Goal: Task Accomplishment & Management: Complete application form

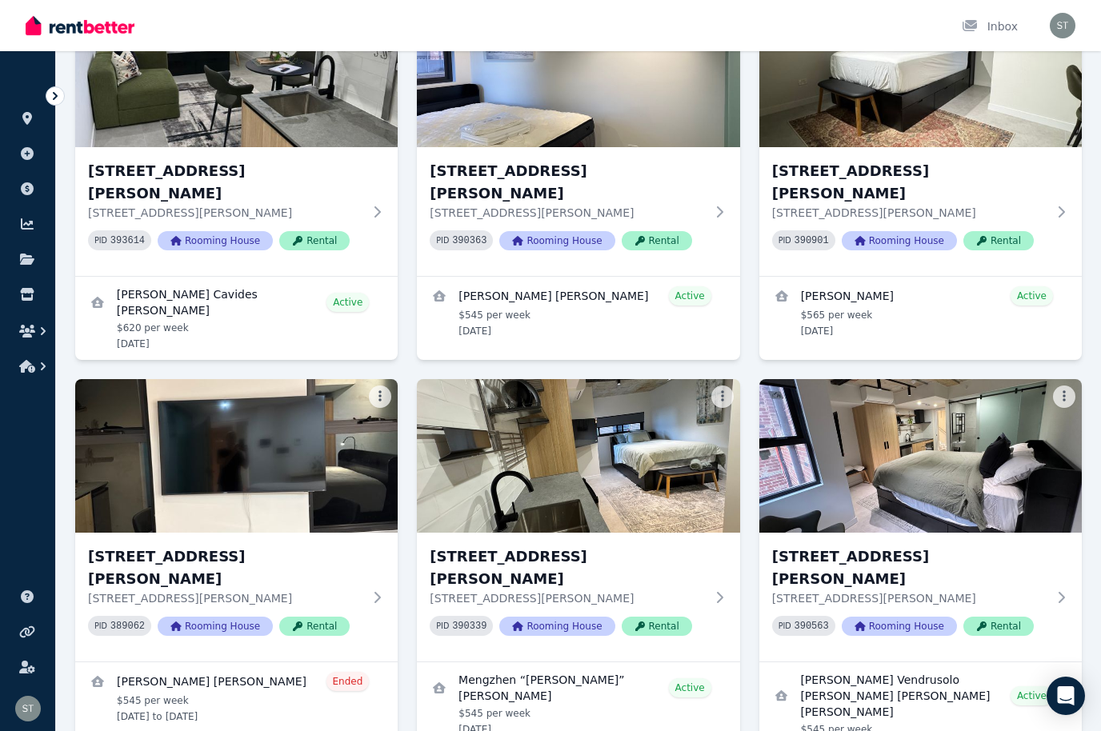
scroll to position [2245, 0]
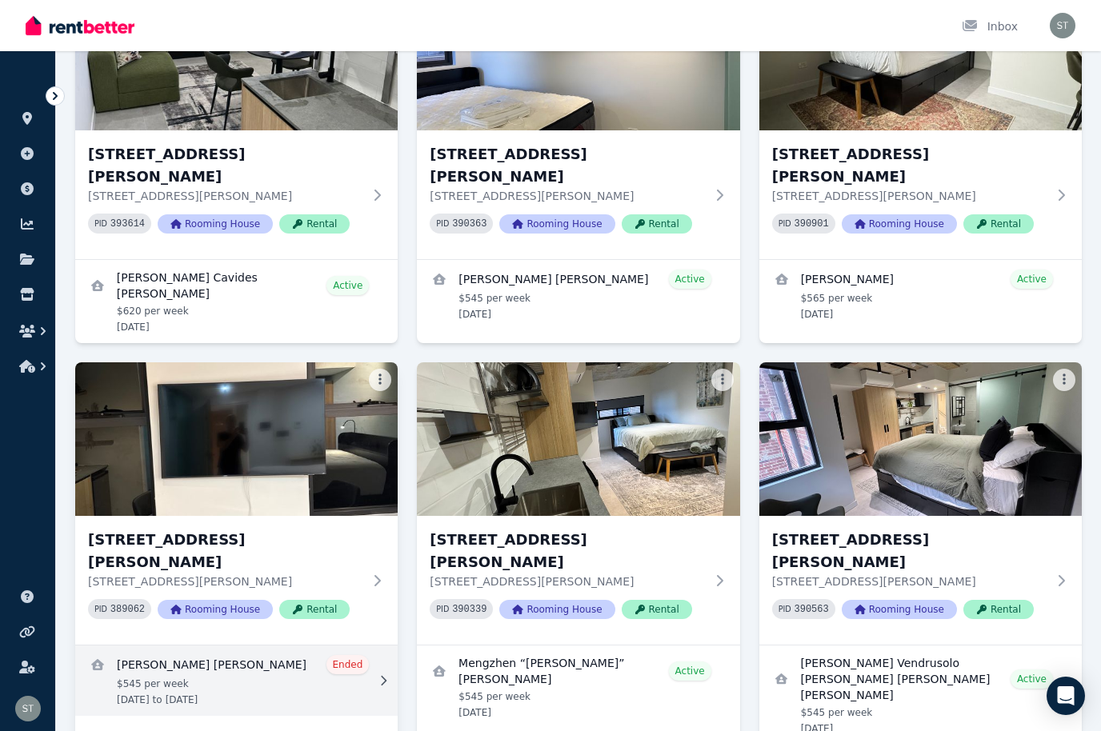
click at [264, 645] on link "View details for Fidel Febri Halim" at bounding box center [236, 680] width 322 height 70
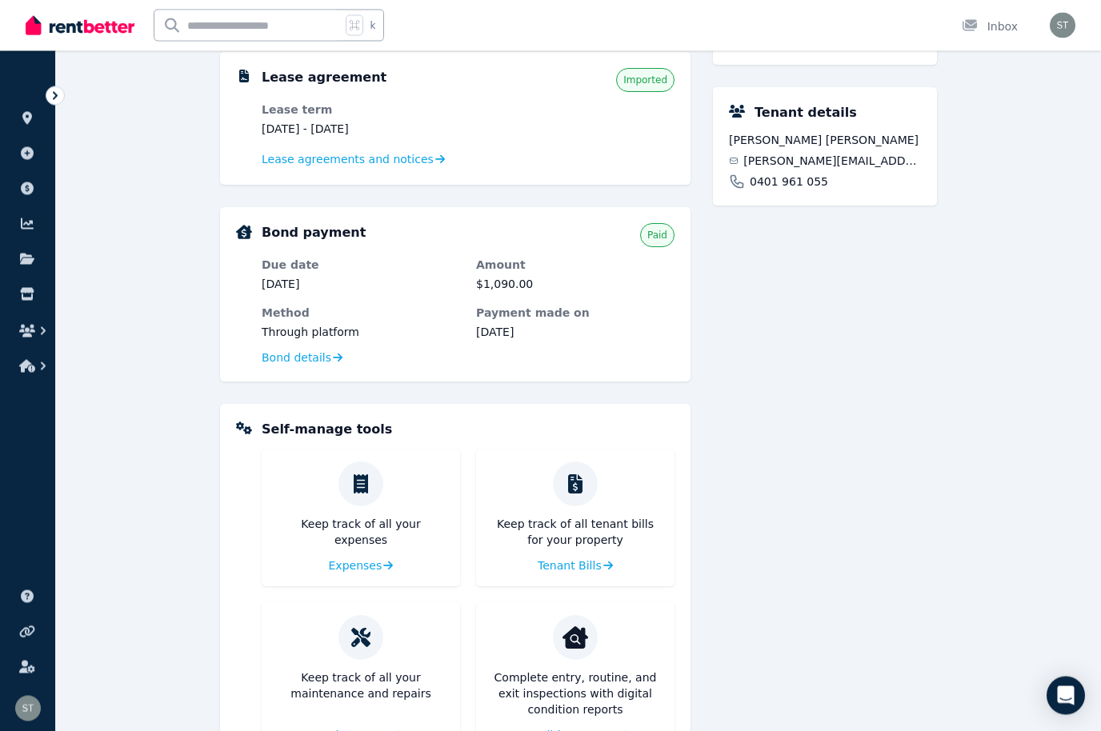
scroll to position [493, 0]
click at [585, 729] on span "Condition reports" at bounding box center [567, 735] width 97 height 16
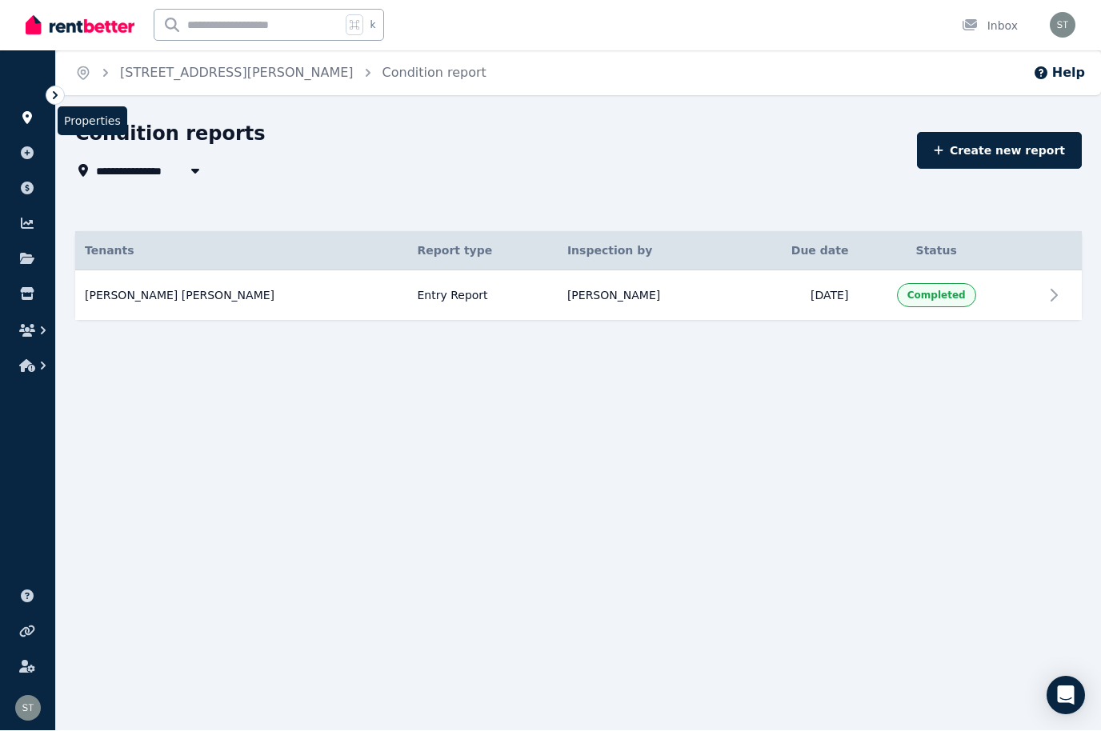
click at [37, 111] on link at bounding box center [28, 119] width 30 height 26
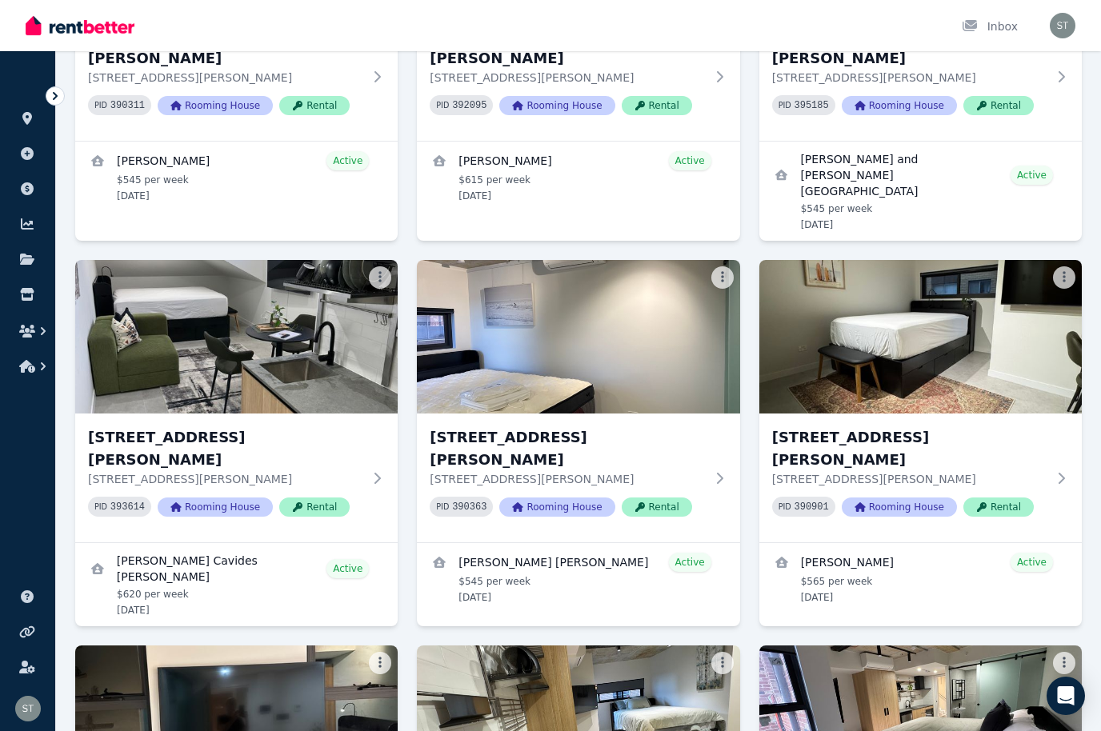
scroll to position [2080, 0]
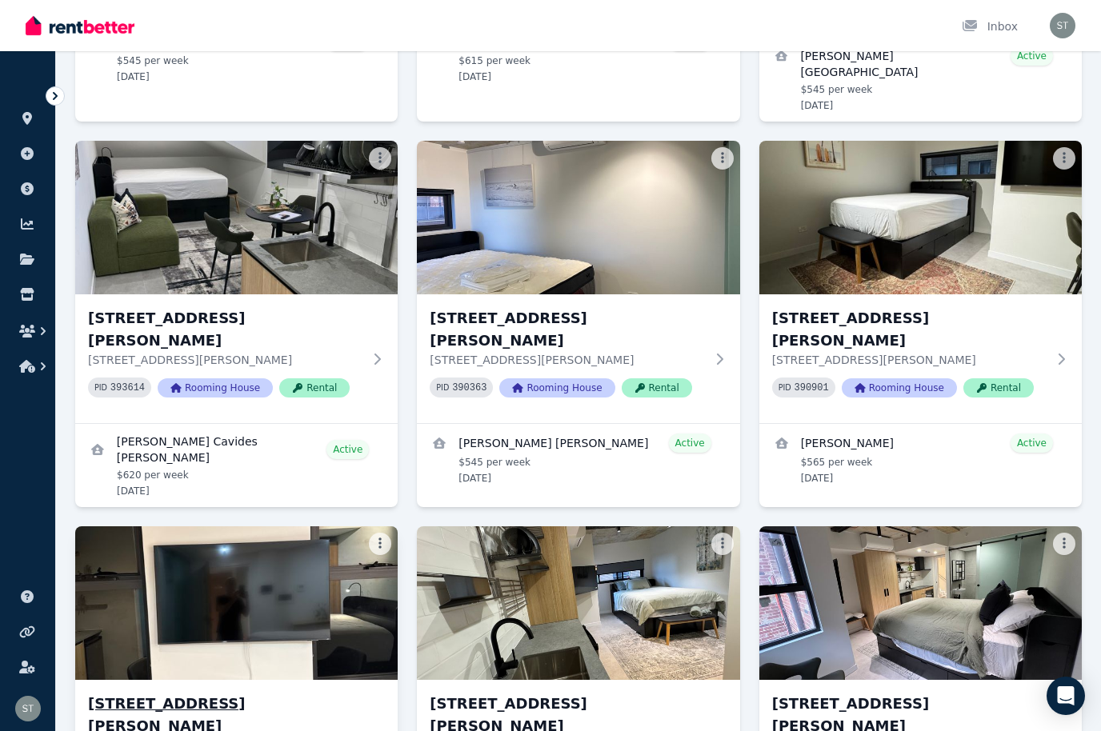
click at [373, 680] on div "20, [STREET_ADDRESS][PERSON_NAME][PERSON_NAME] PID 389062 Rooming House Rental" at bounding box center [236, 744] width 322 height 129
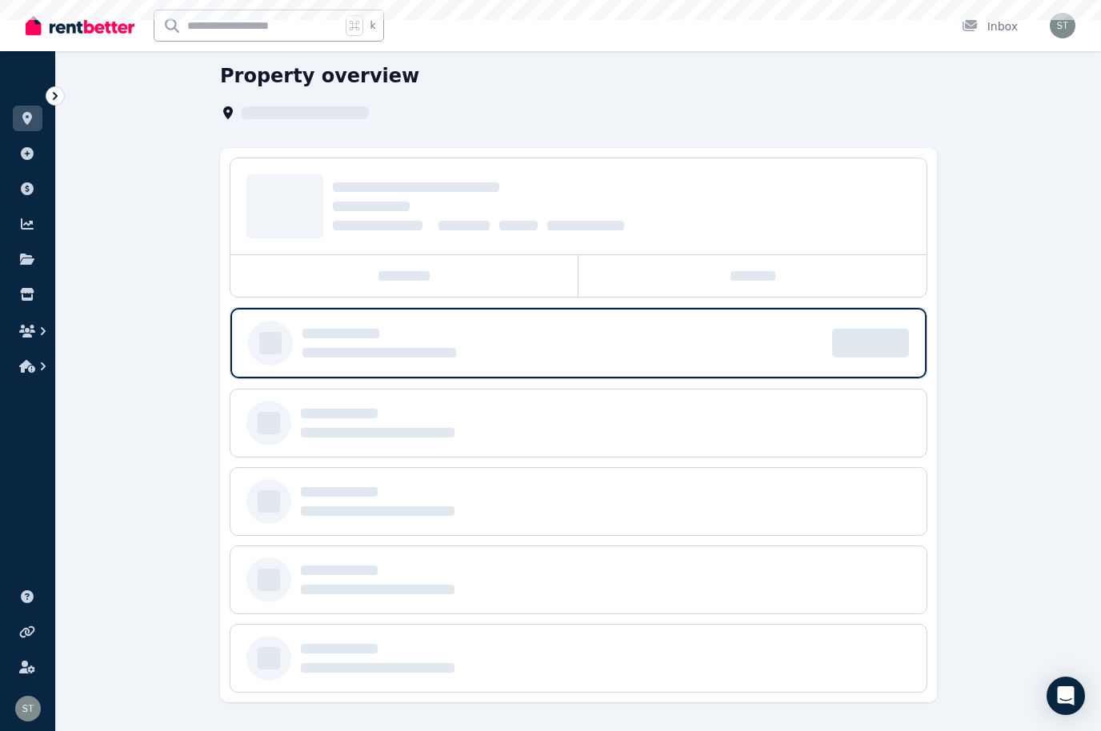
scroll to position [3, 0]
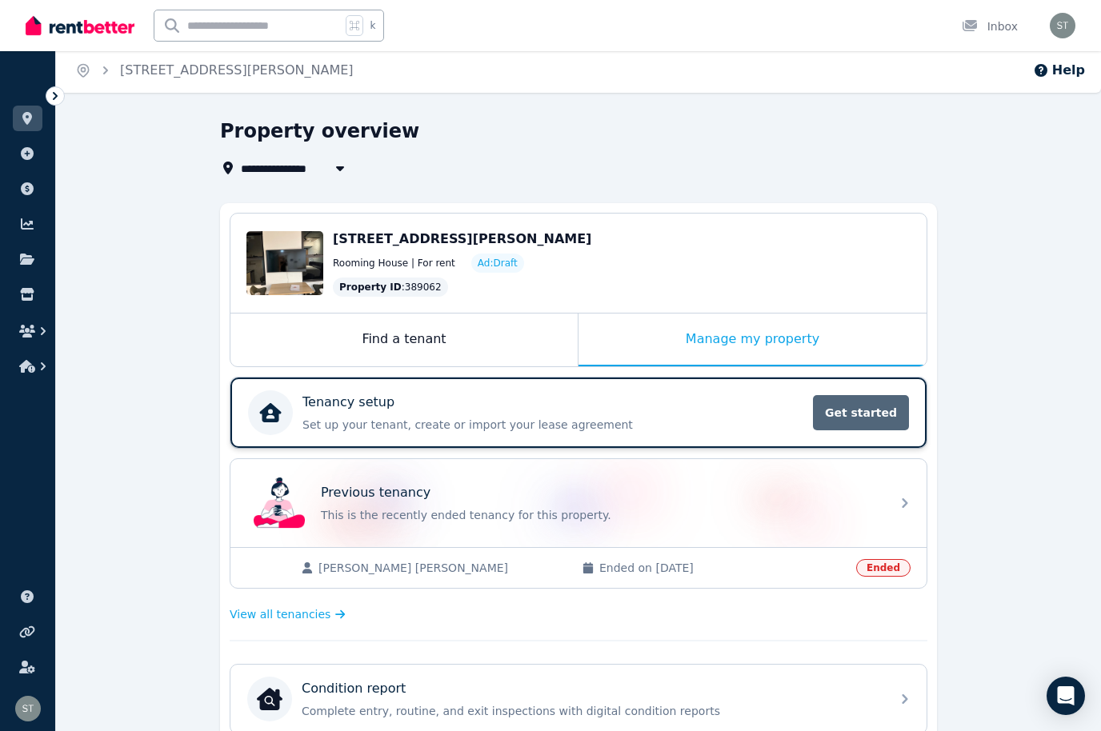
click at [863, 413] on span "Get started" at bounding box center [861, 412] width 96 height 35
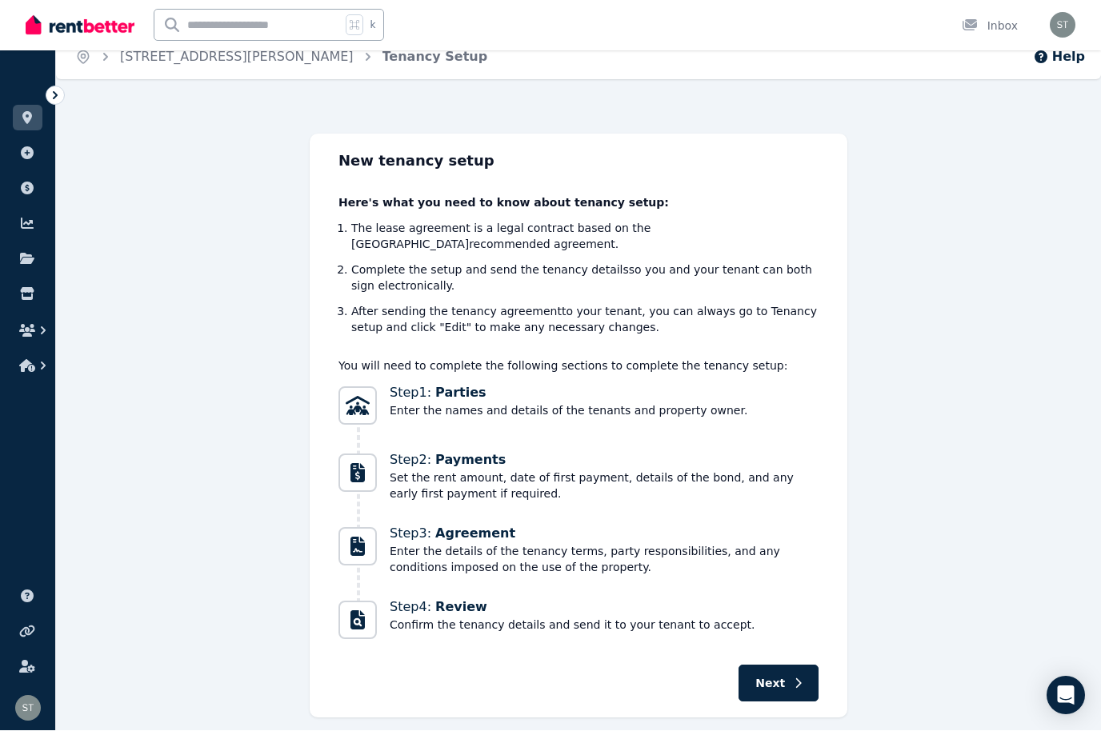
scroll to position [17, 0]
click at [785, 669] on button "Next" at bounding box center [778, 683] width 80 height 37
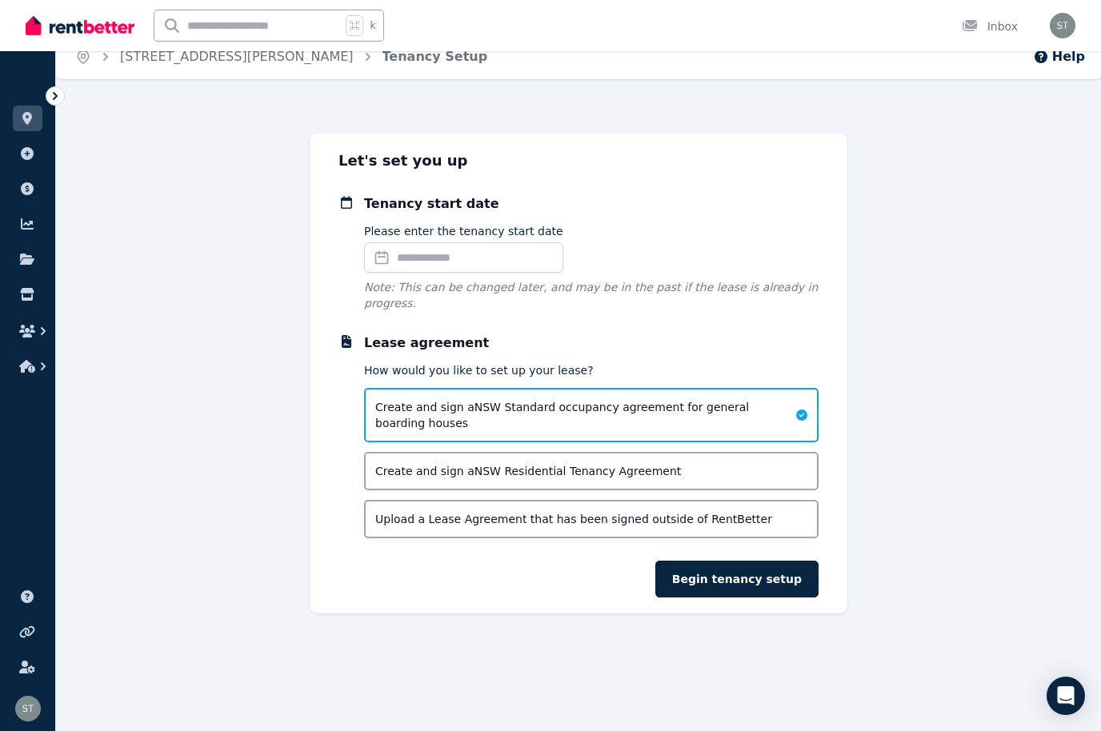
click at [450, 250] on input "Please enter the tenancy start date" at bounding box center [463, 257] width 199 height 30
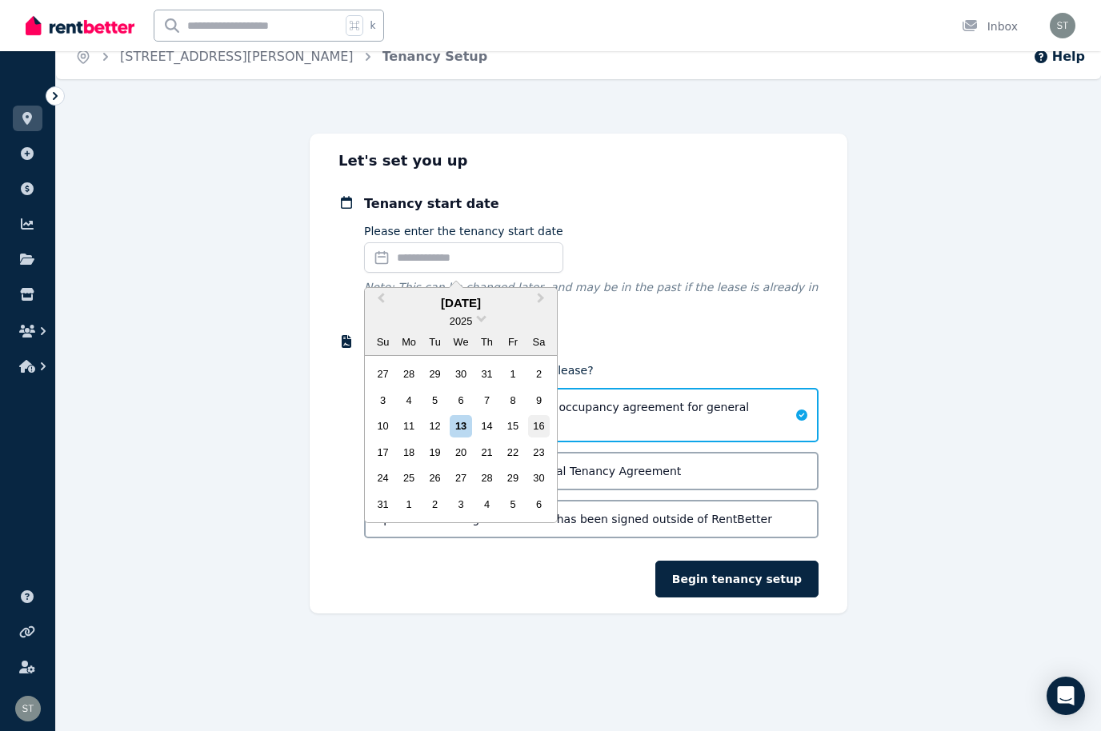
click at [544, 426] on div "16" at bounding box center [539, 426] width 22 height 22
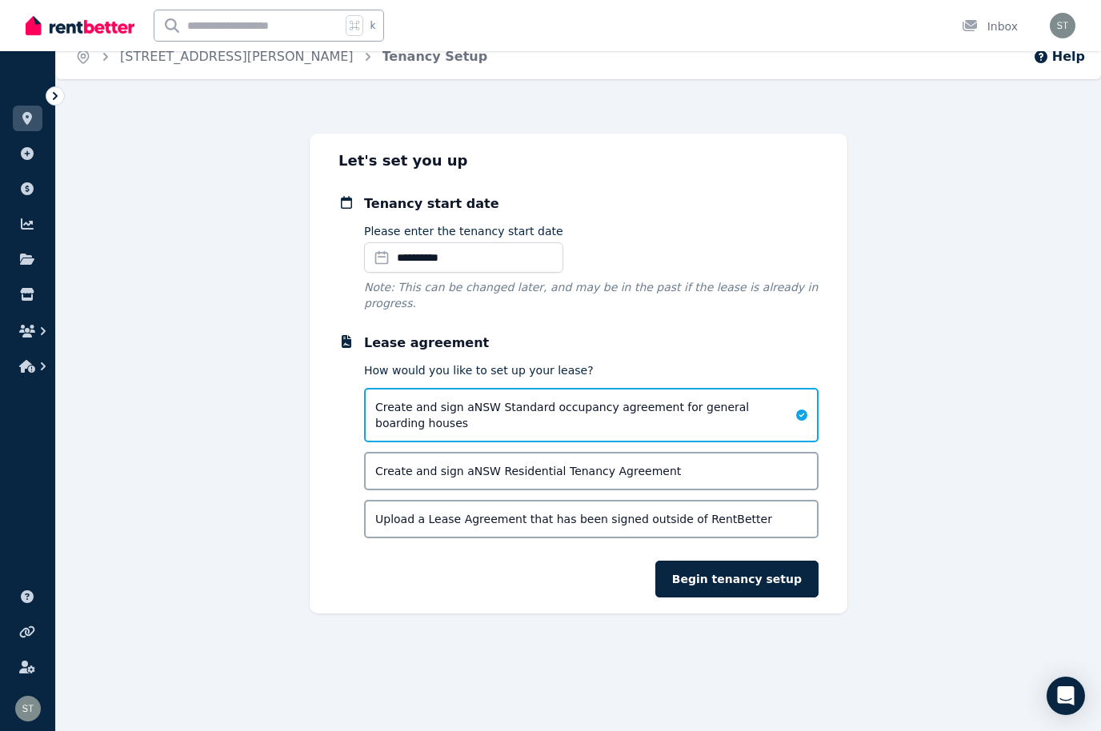
click at [553, 512] on span "Upload a Lease Agreement that has been signed outside of RentBetter" at bounding box center [573, 519] width 397 height 16
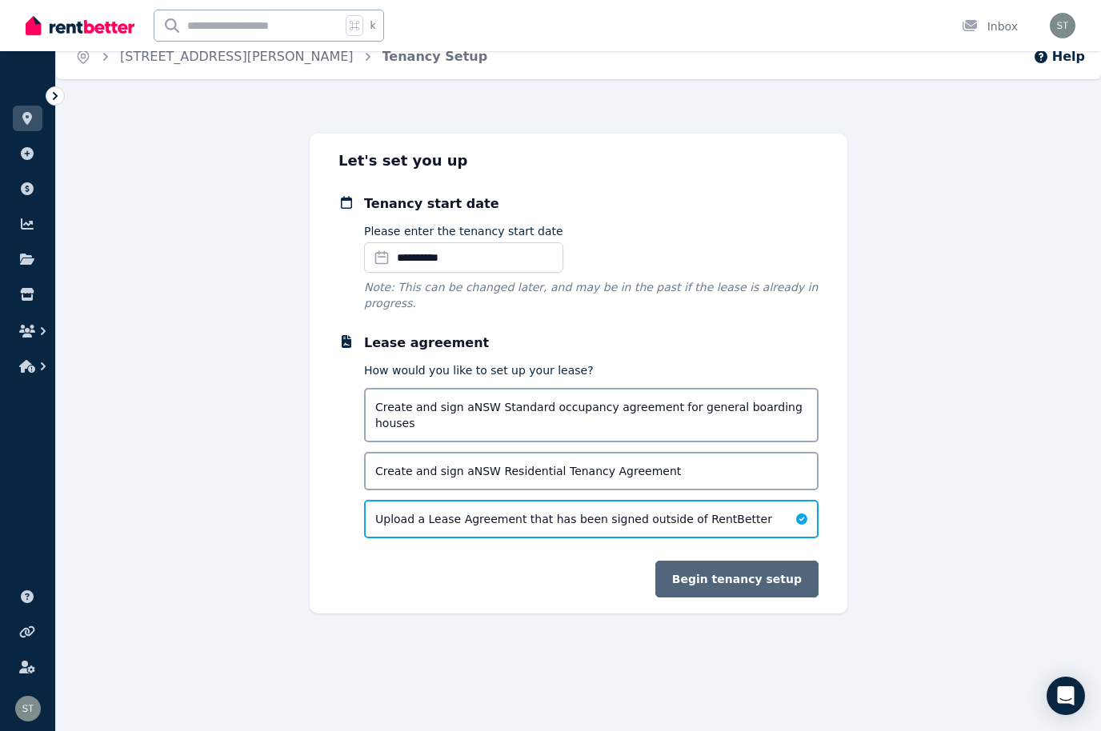
click at [741, 581] on button "Begin tenancy setup" at bounding box center [736, 579] width 163 height 37
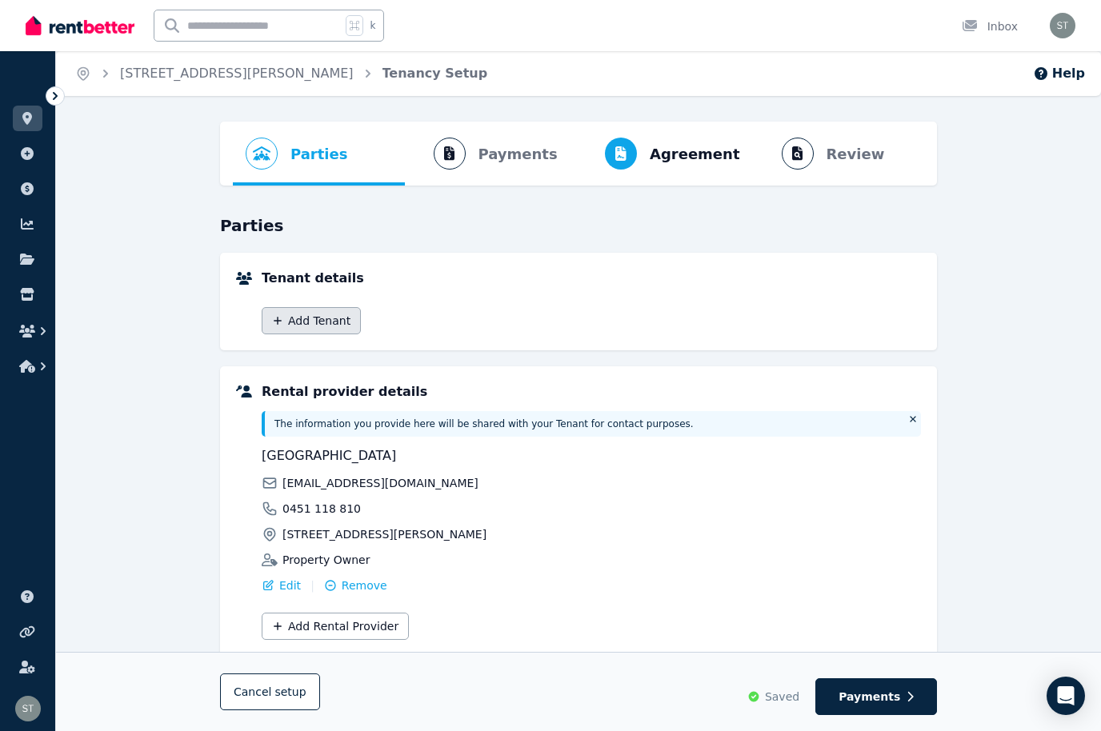
click at [308, 318] on button "Add Tenant" at bounding box center [311, 320] width 99 height 27
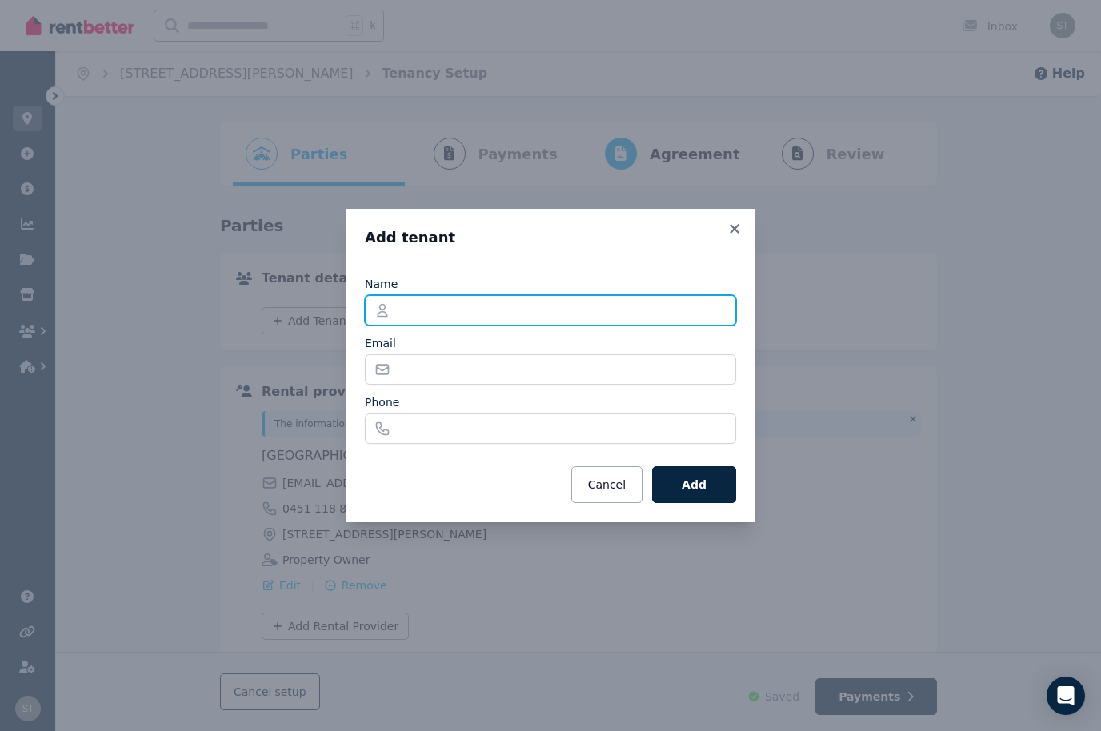
click at [477, 323] on input "Name" at bounding box center [550, 310] width 371 height 30
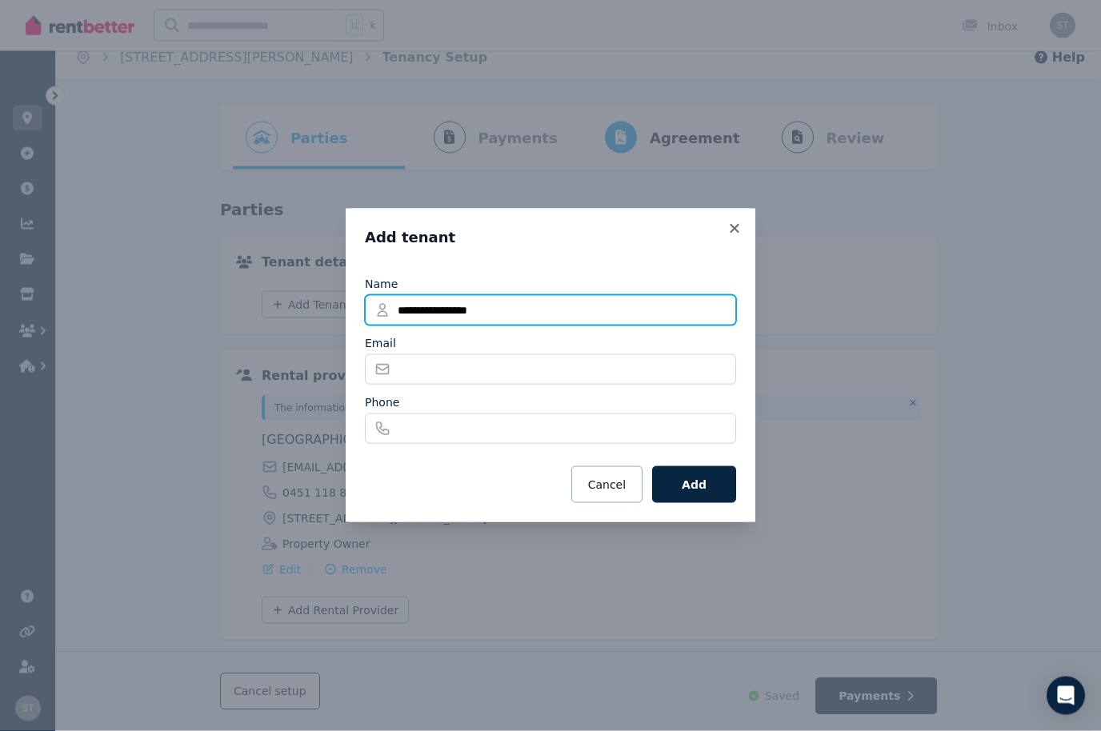
type input "**********"
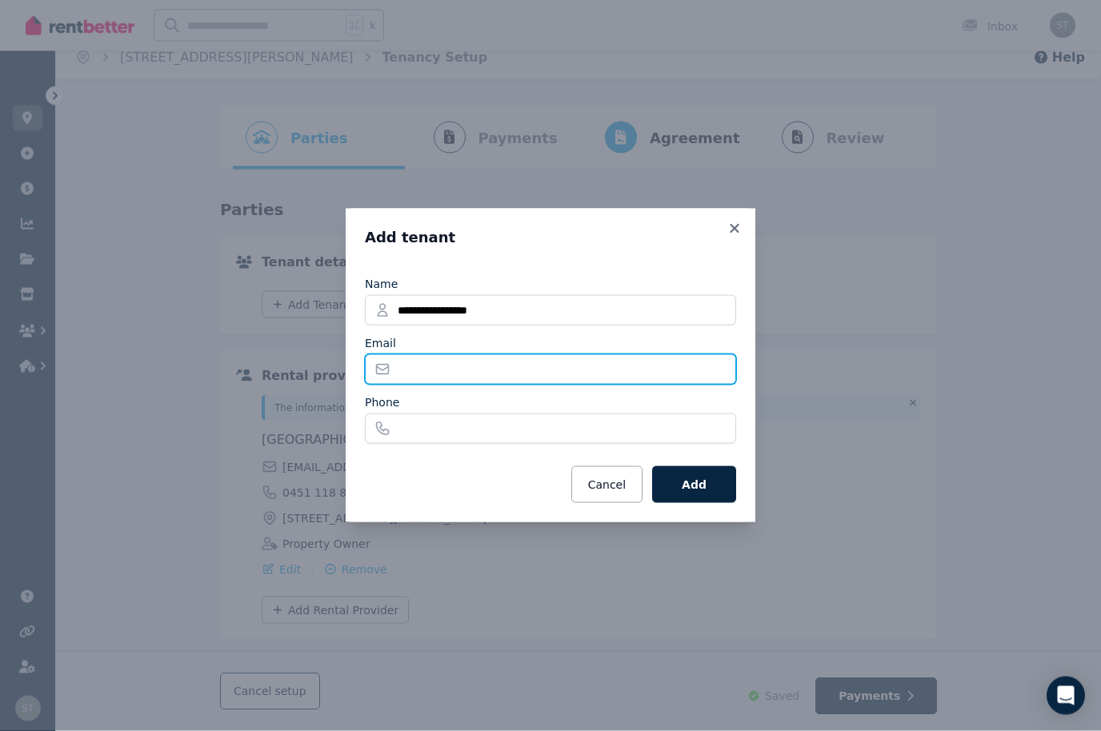
click at [477, 369] on input "Email" at bounding box center [550, 369] width 371 height 30
type input "**********"
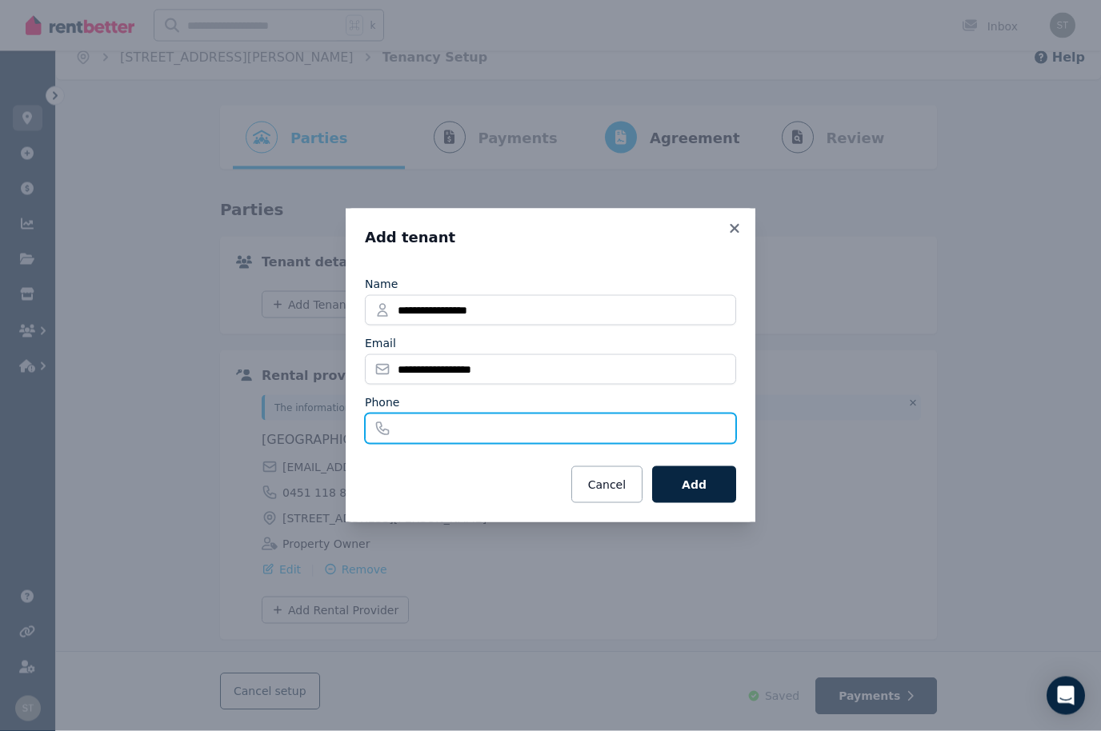
click at [446, 419] on input "Phone" at bounding box center [550, 428] width 371 height 30
type input "**********"
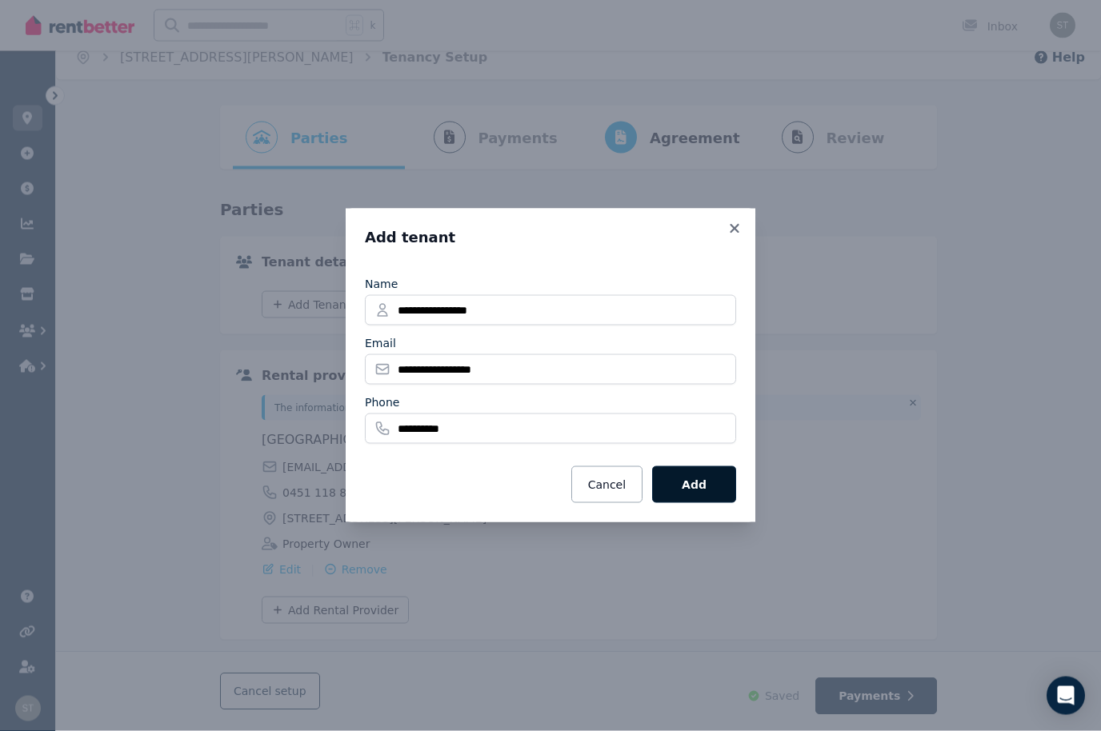
click at [702, 470] on button "Add" at bounding box center [694, 484] width 84 height 37
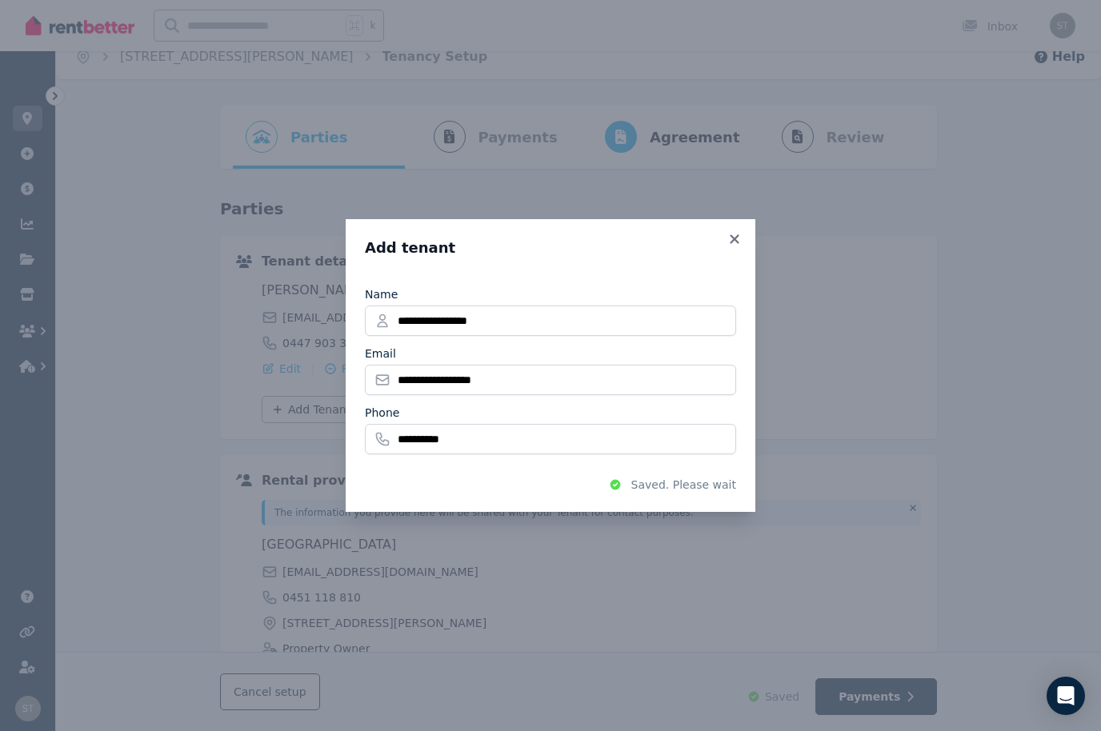
scroll to position [0, 0]
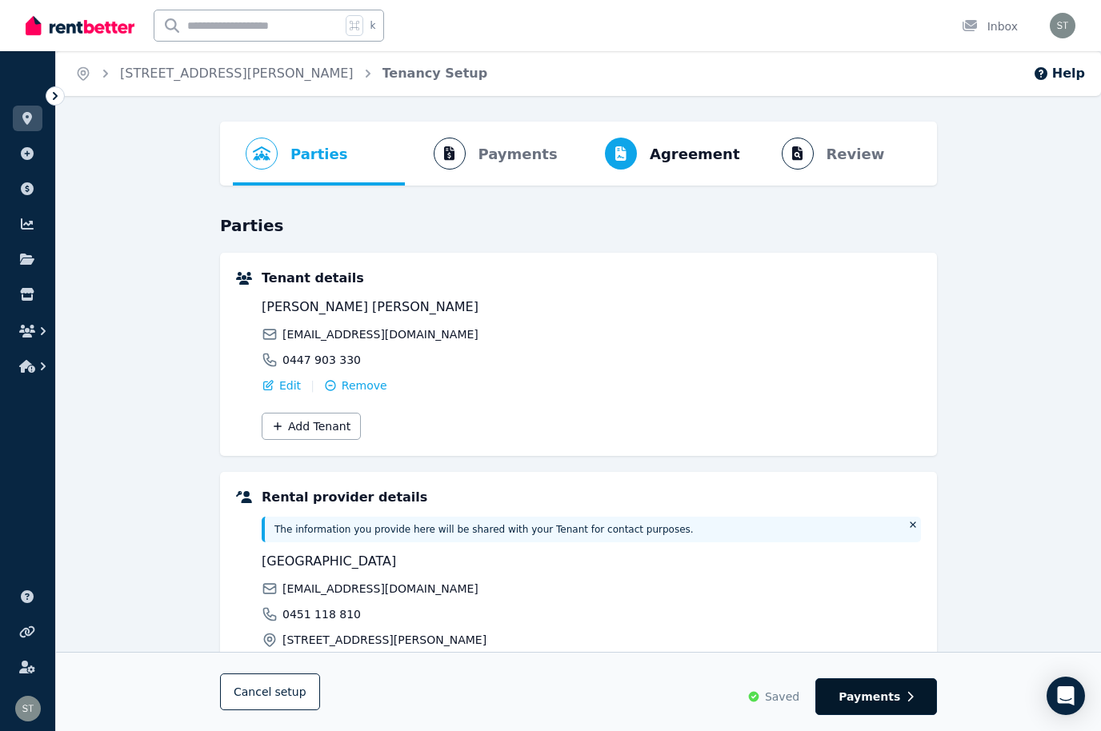
click at [885, 710] on button "Payments" at bounding box center [876, 696] width 122 height 37
select select "**********"
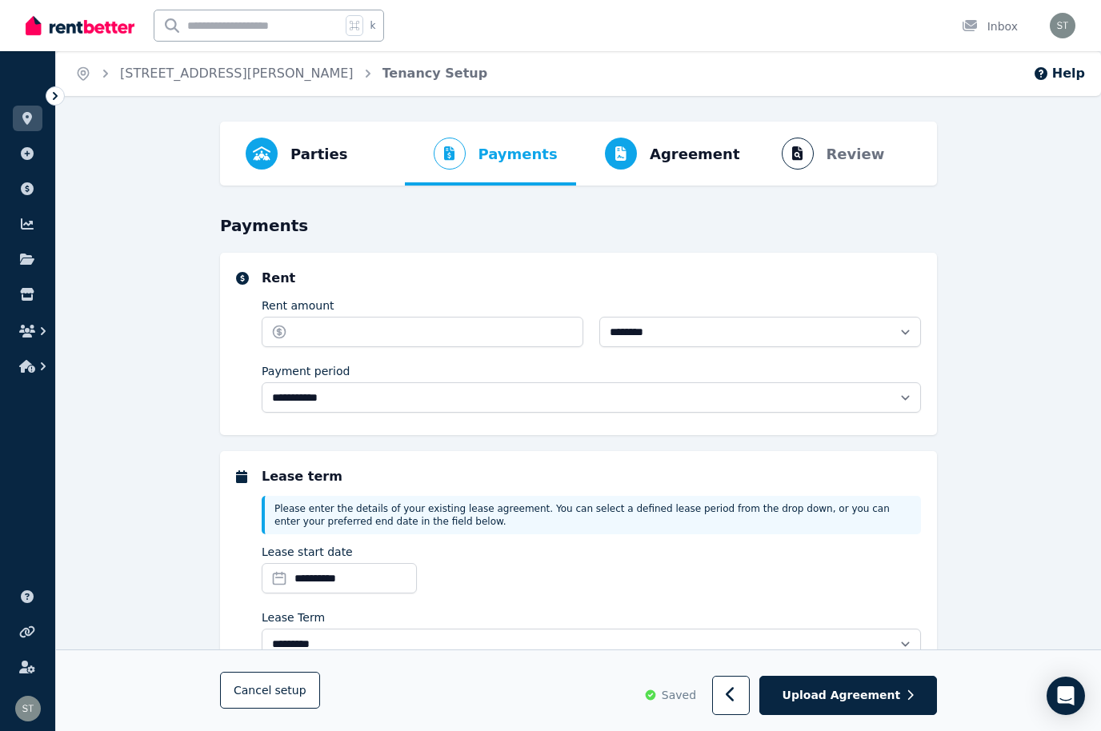
select select "**********"
click at [372, 322] on input "Rent amount" at bounding box center [423, 332] width 322 height 30
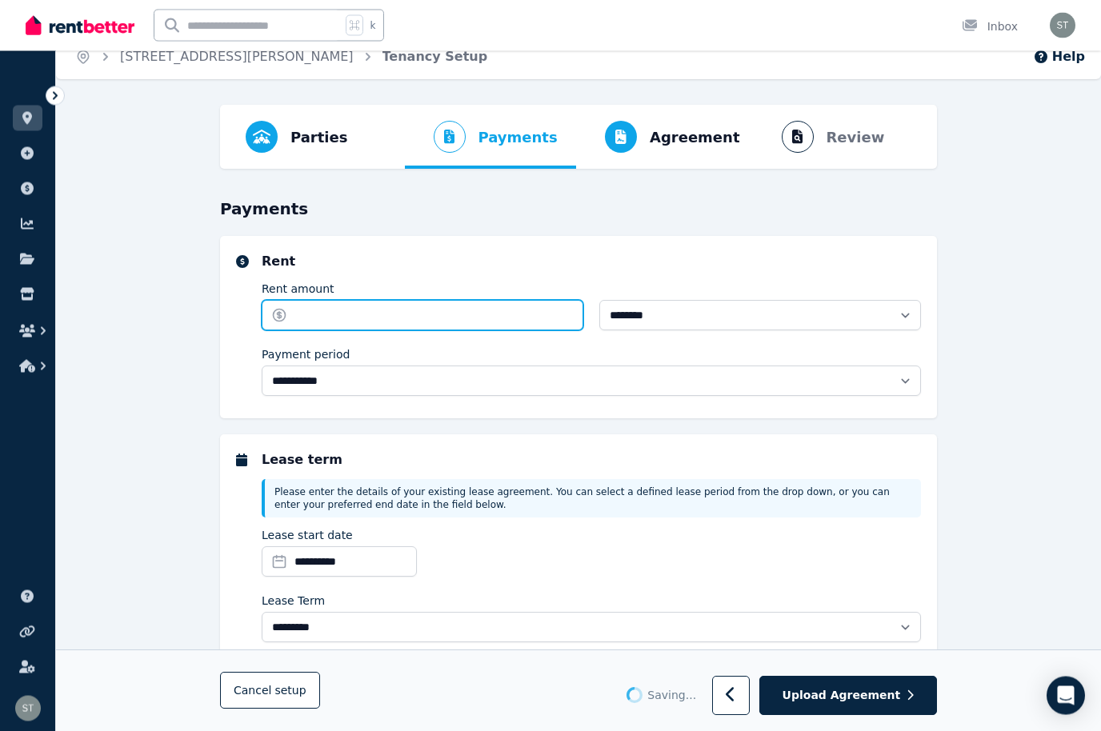
select select "**********"
type input "***"
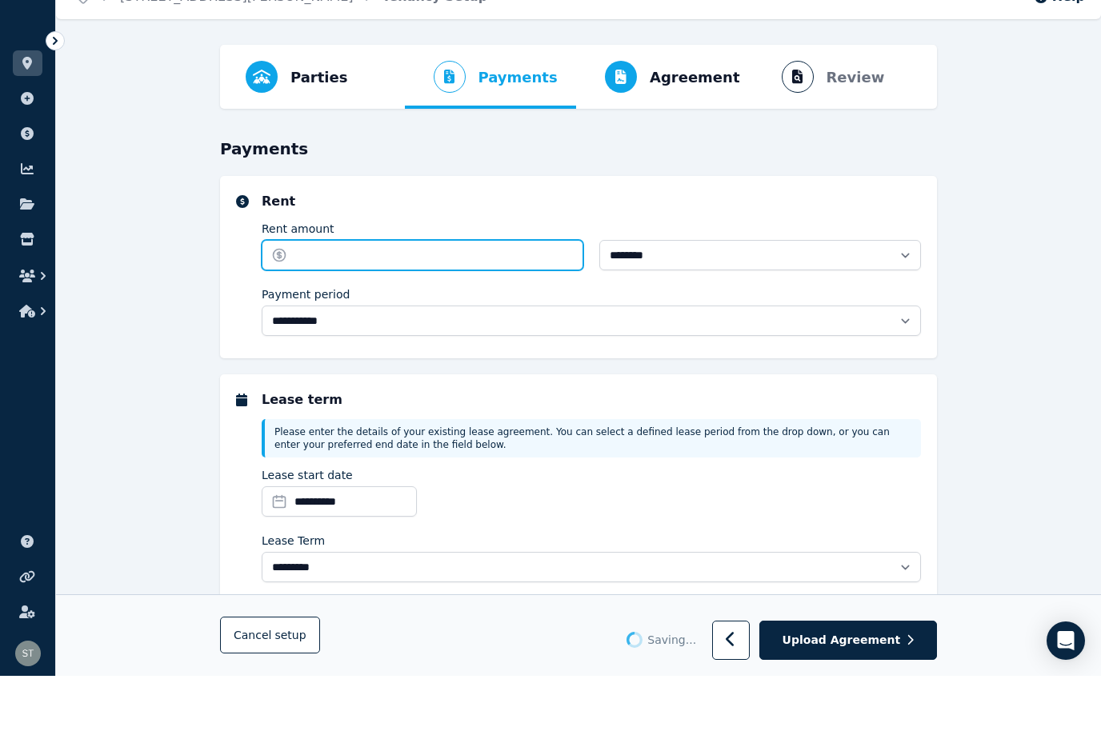
type input "******"
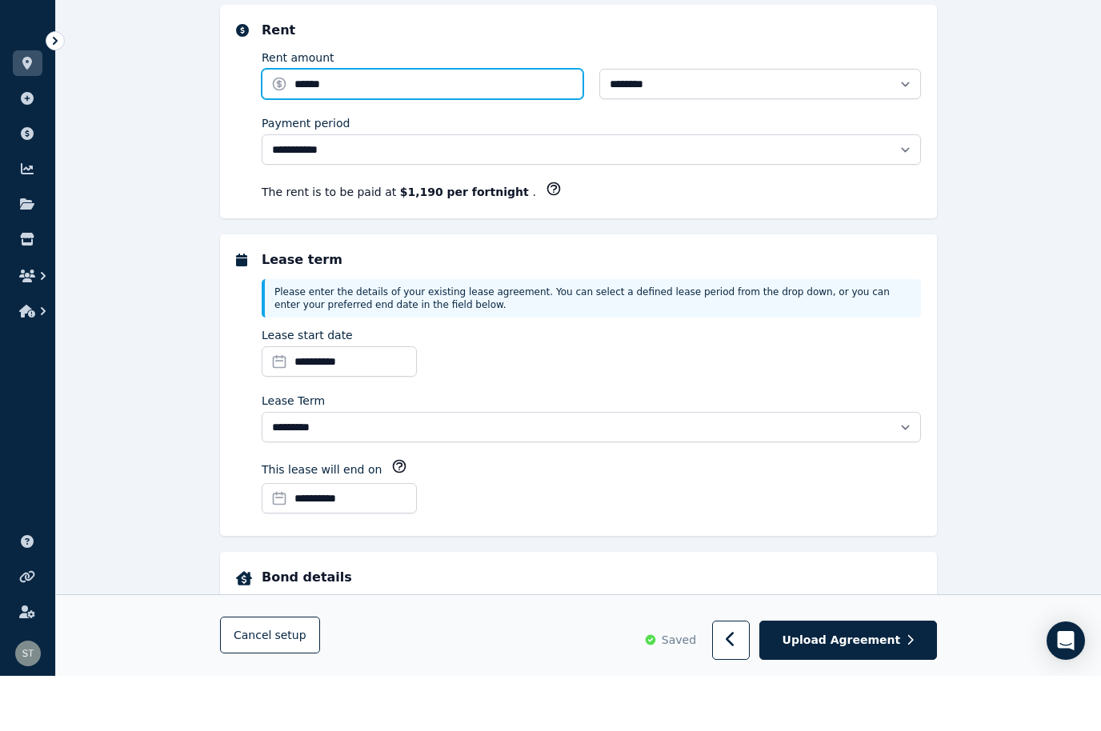
scroll to position [238, 0]
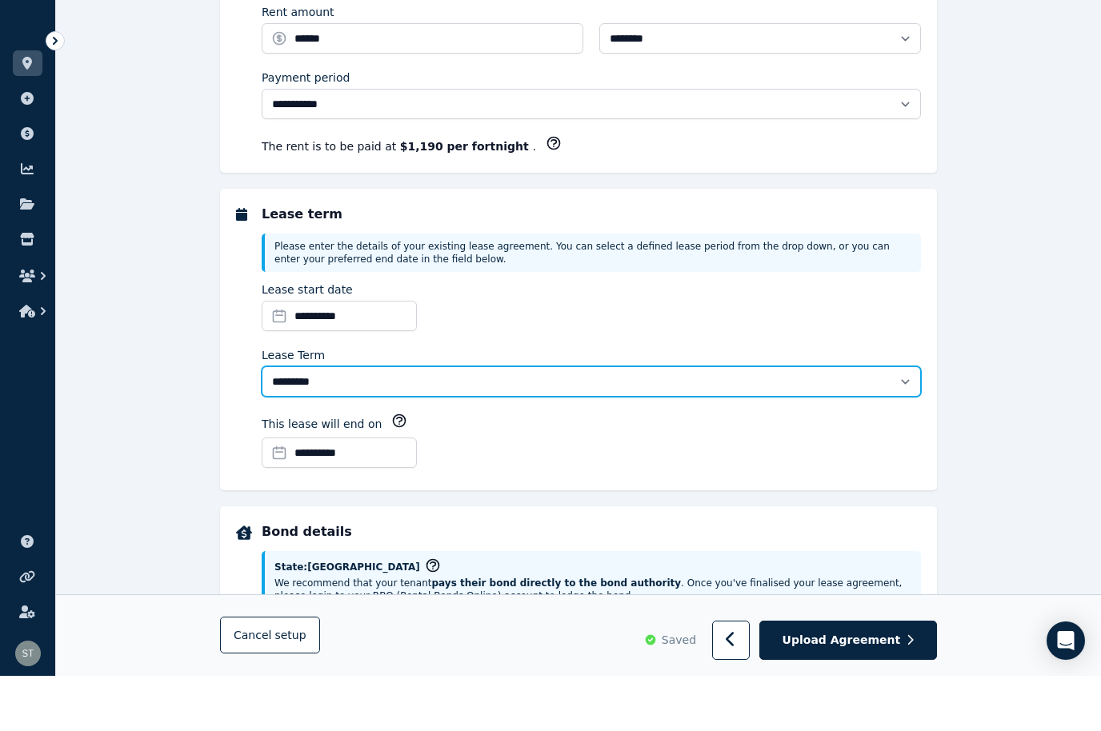
click at [899, 421] on select "******** ******** ********* ******* ******* ******* ******* ***** ********" at bounding box center [591, 436] width 659 height 30
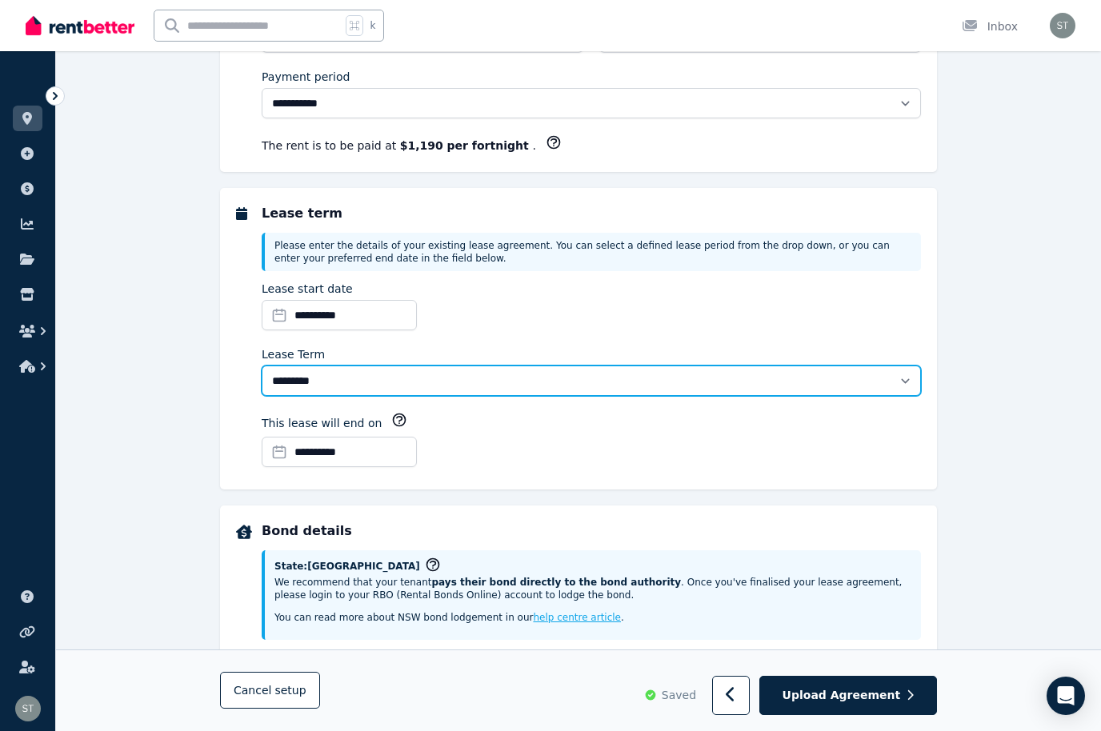
select select "**********"
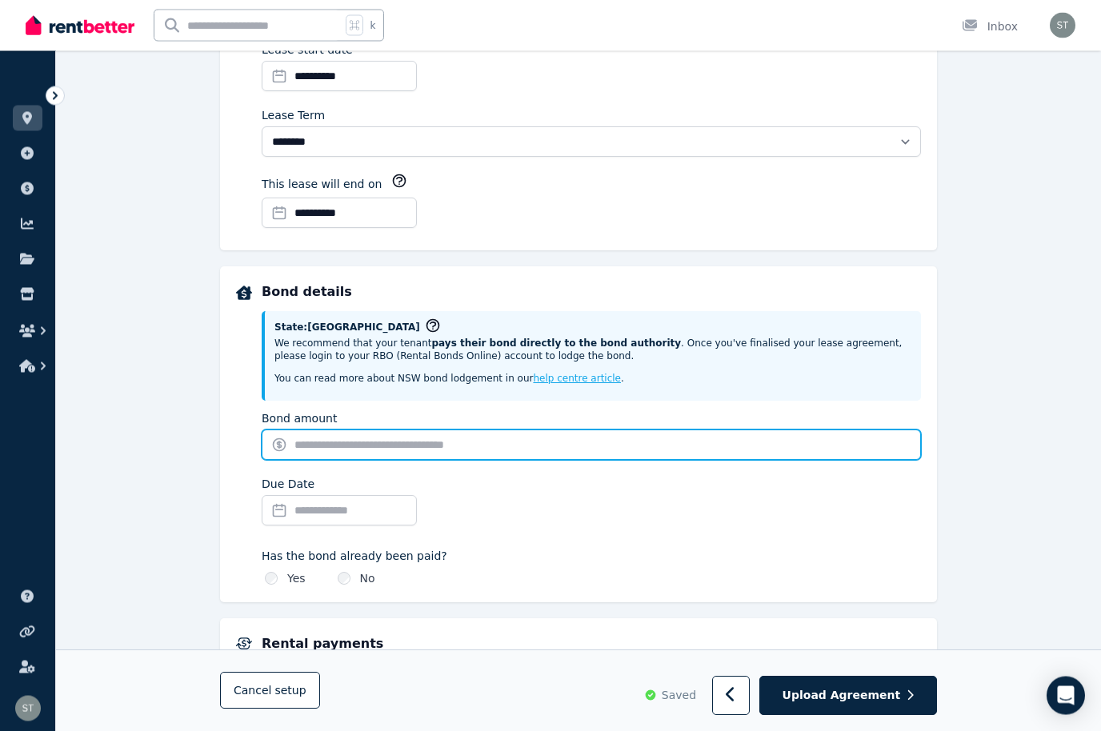
click at [533, 451] on input "Bond amount" at bounding box center [591, 445] width 659 height 30
type input "****"
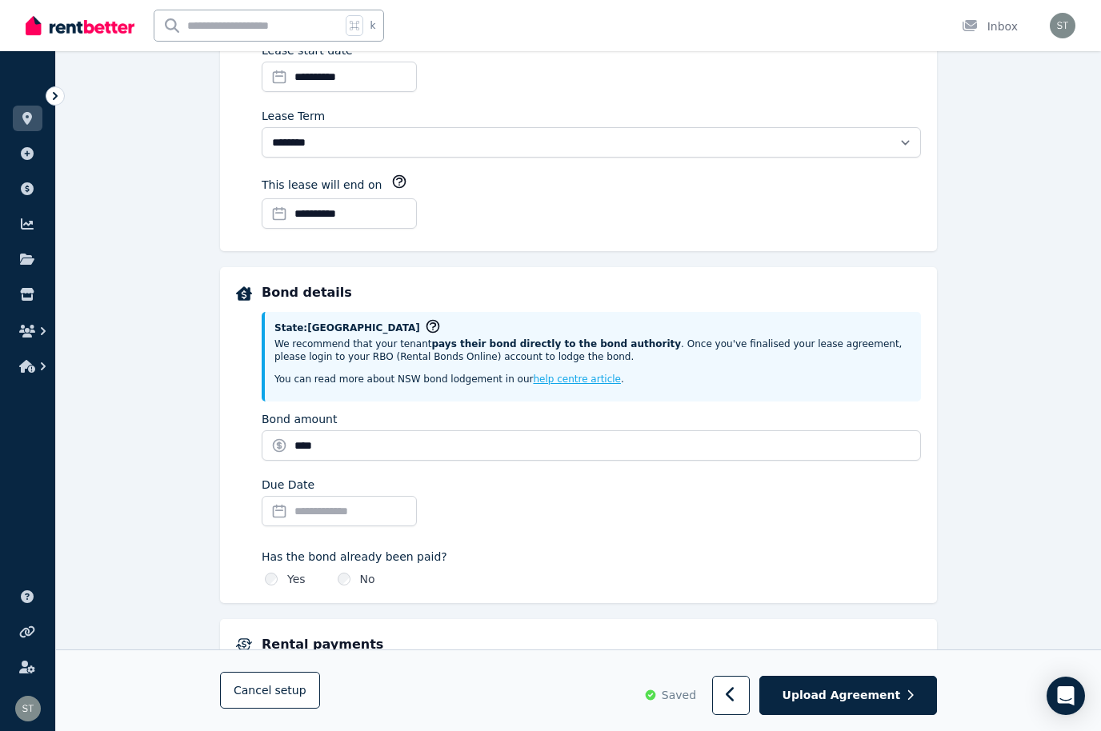
click at [347, 499] on input "Due Date" at bounding box center [339, 511] width 155 height 30
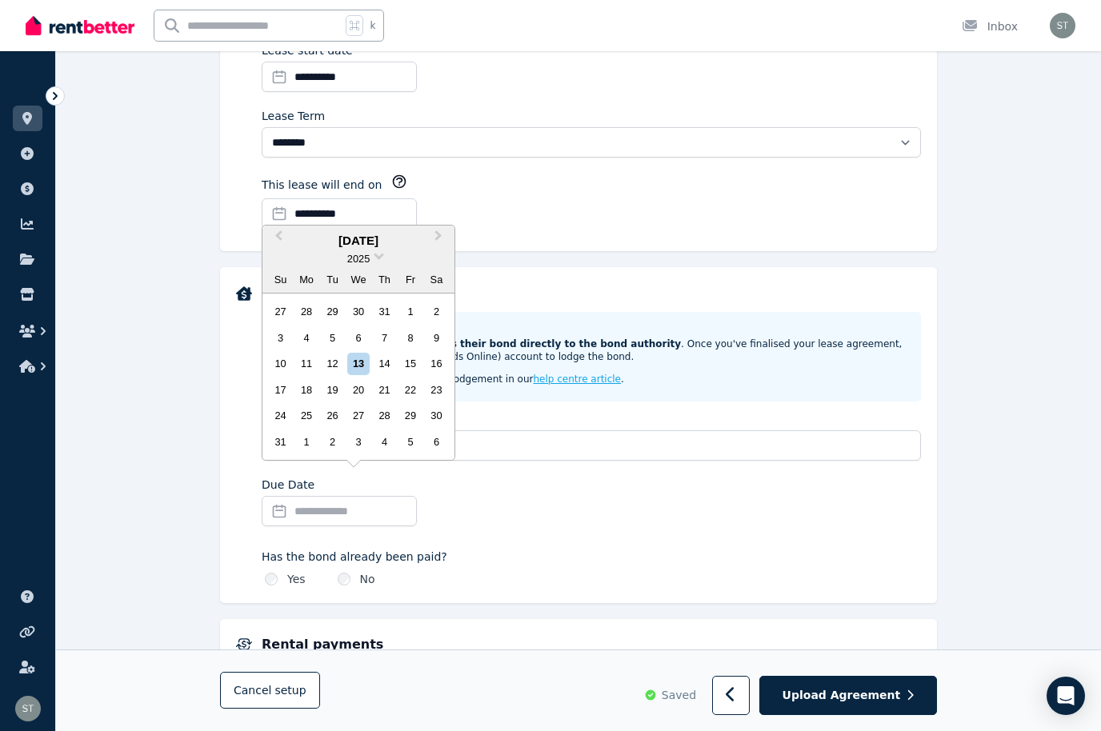
scroll to position [533, 0]
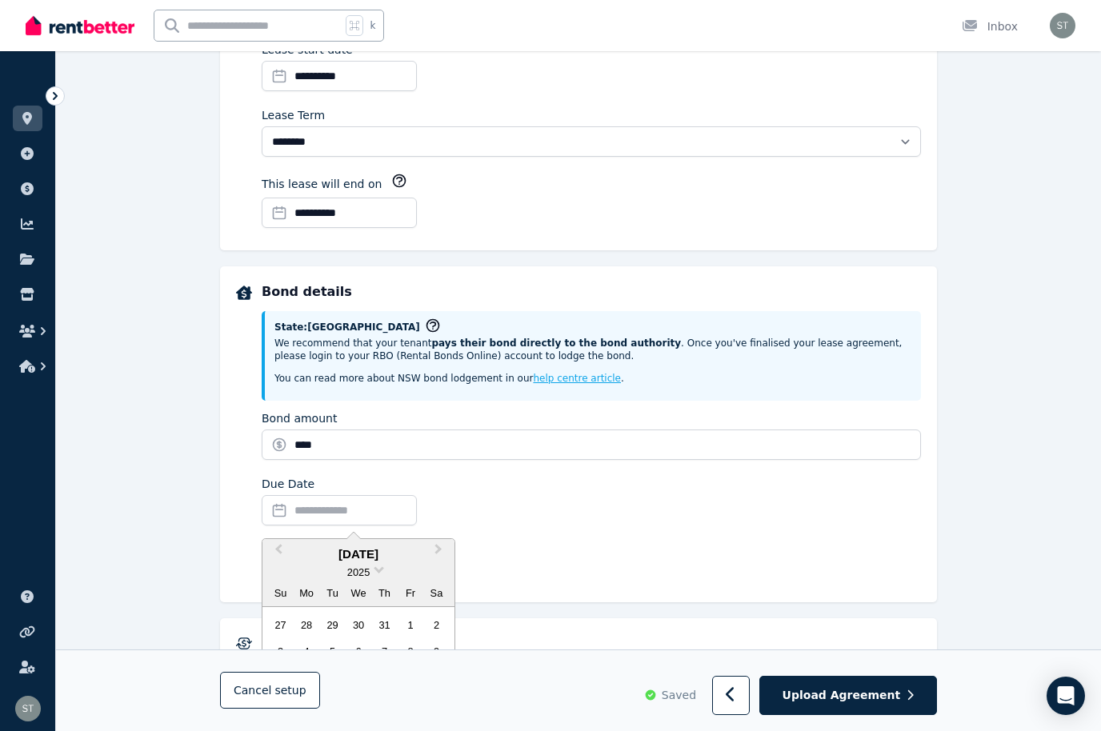
click at [355, 678] on div "13" at bounding box center [358, 677] width 22 height 22
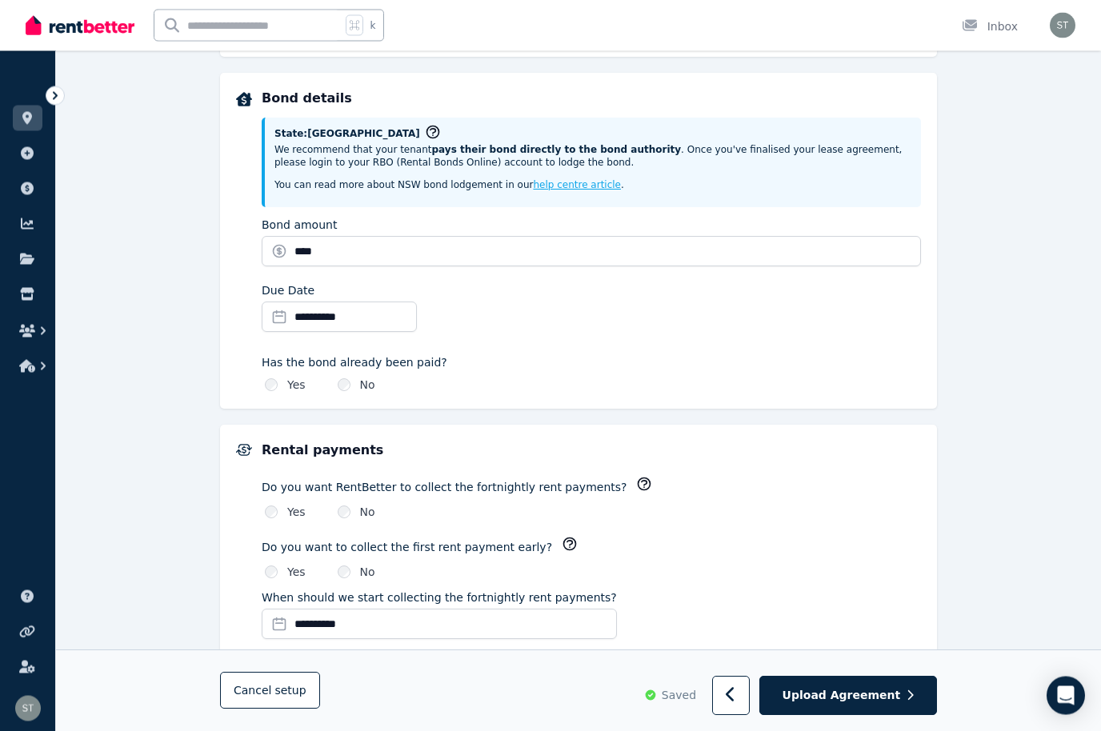
scroll to position [725, 0]
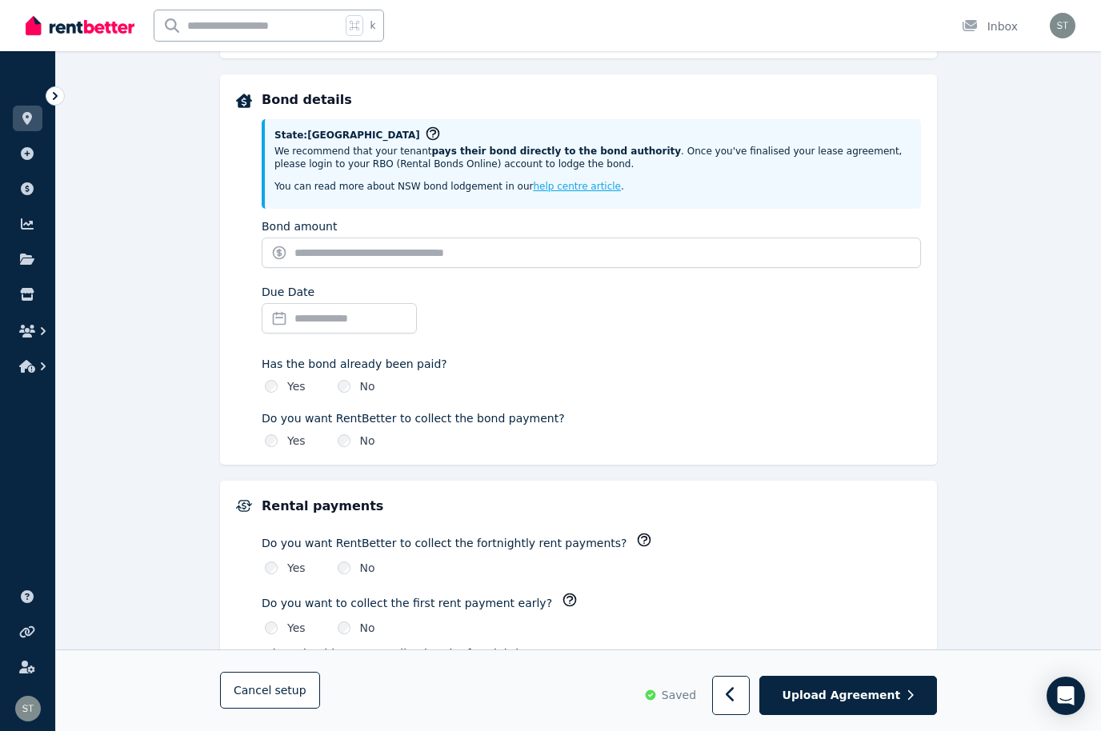
type input "*******"
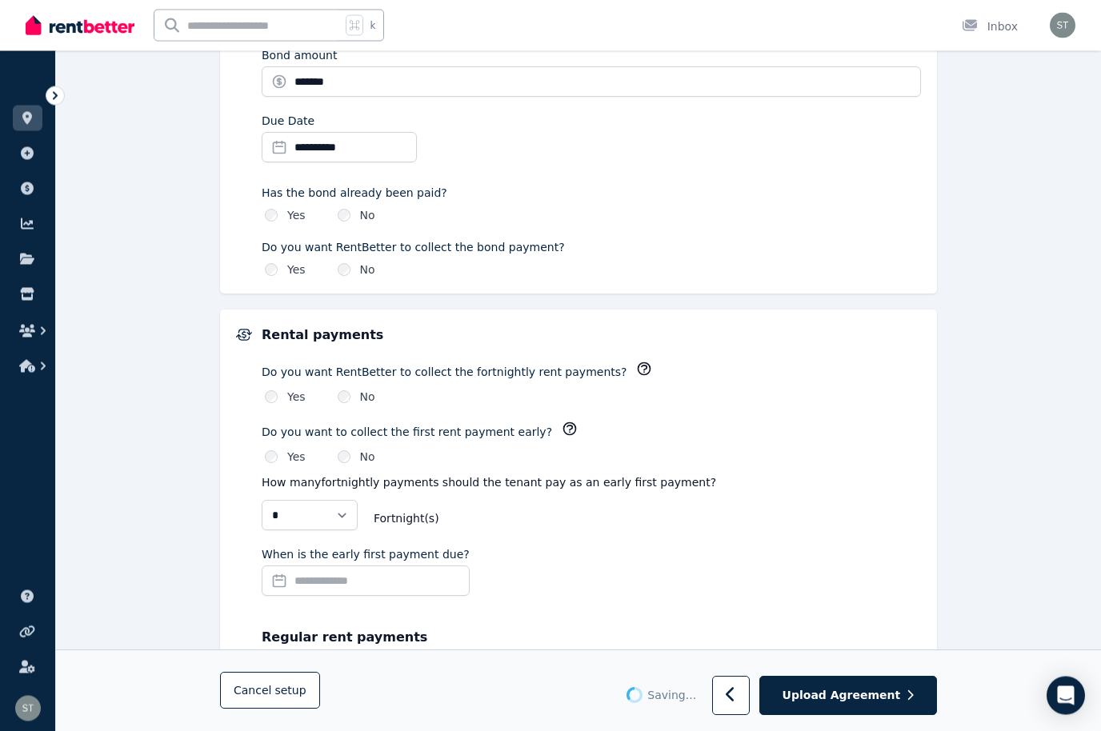
scroll to position [897, 0]
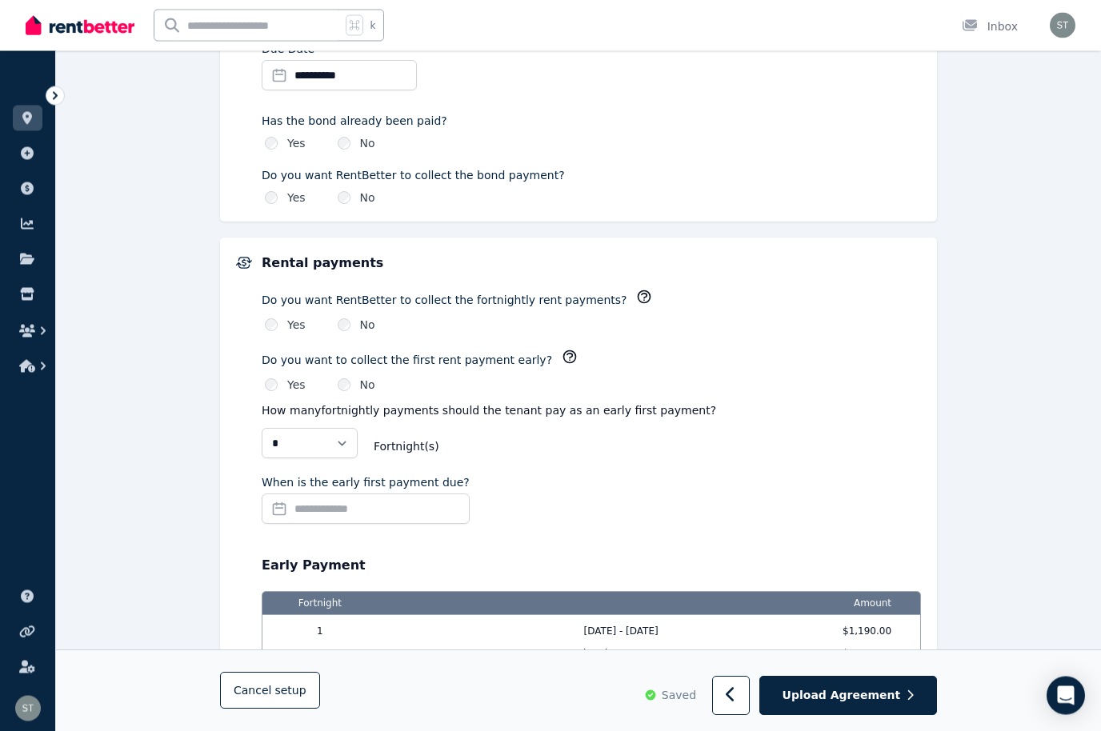
click at [338, 501] on input "When is the early first payment due?" at bounding box center [366, 509] width 208 height 30
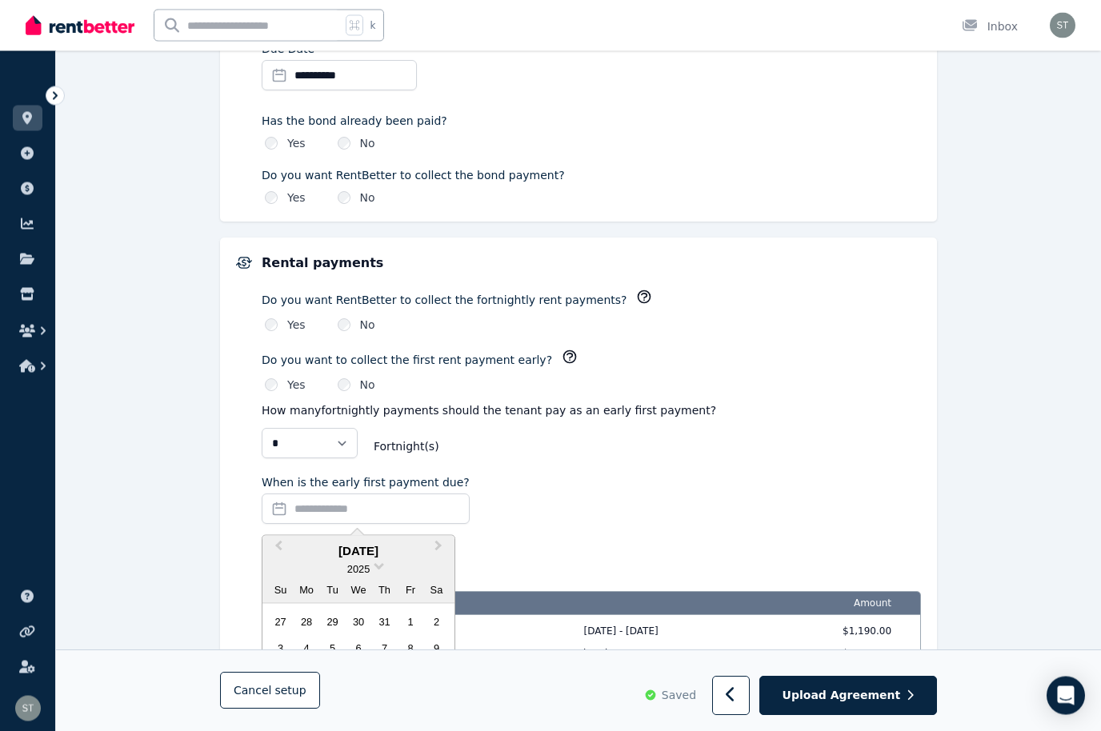
scroll to position [969, 0]
click at [358, 672] on div "13" at bounding box center [358, 674] width 22 height 22
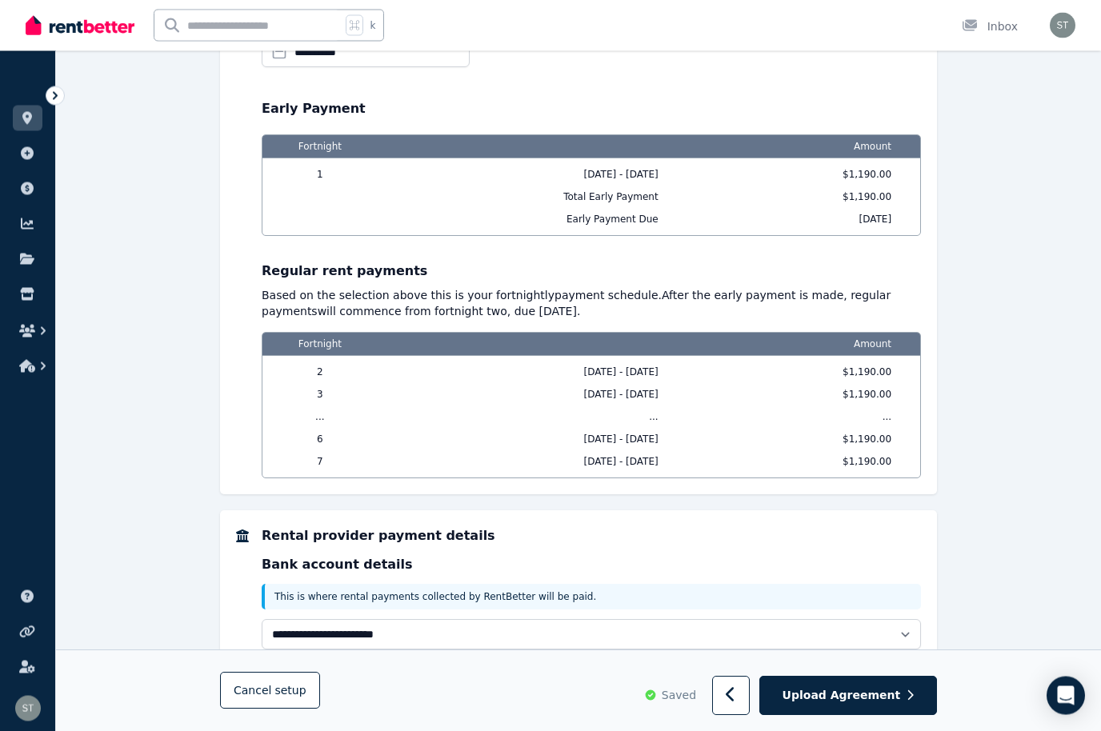
scroll to position [1428, 0]
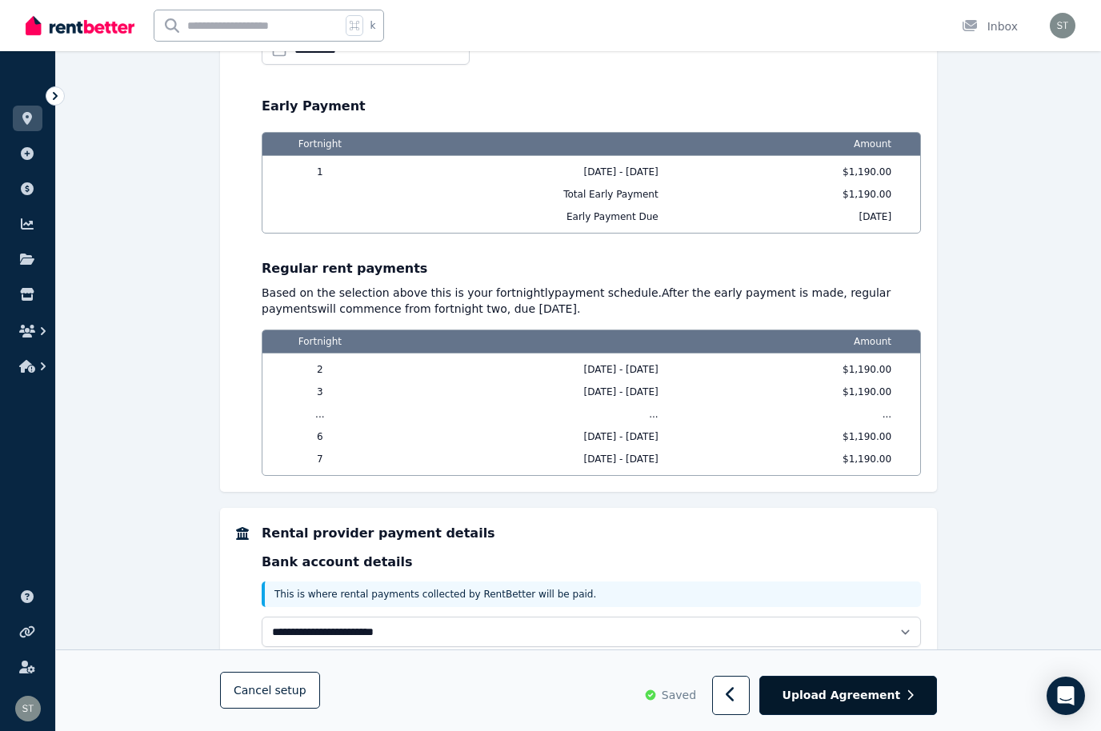
click at [859, 704] on span "Upload Agreement" at bounding box center [841, 696] width 118 height 16
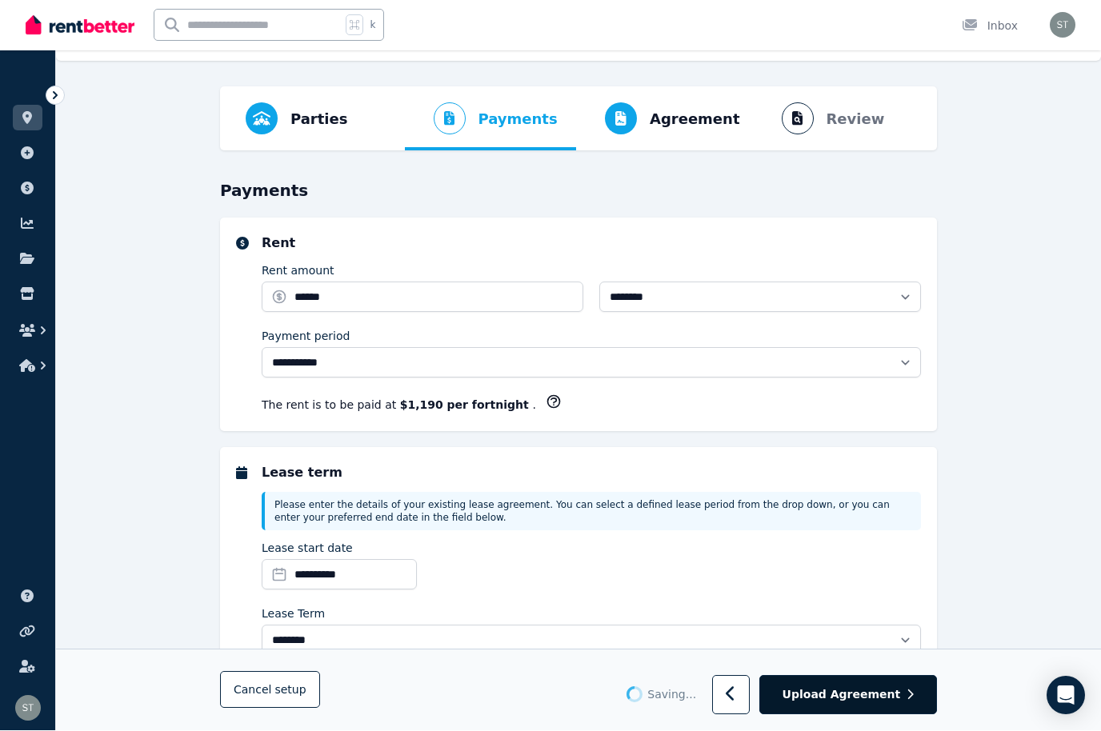
scroll to position [42, 0]
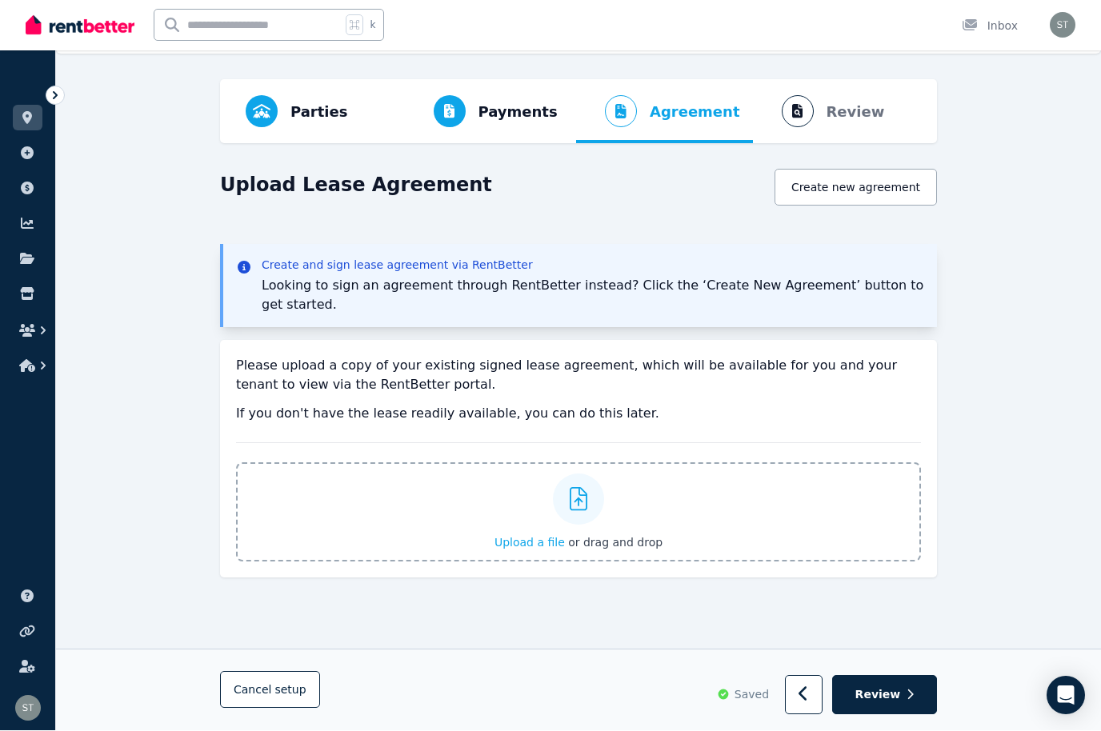
click at [582, 493] on icon at bounding box center [578, 500] width 18 height 24
click at [0, 0] on input "Upload a file or drag and drop" at bounding box center [0, 0] width 0 height 0
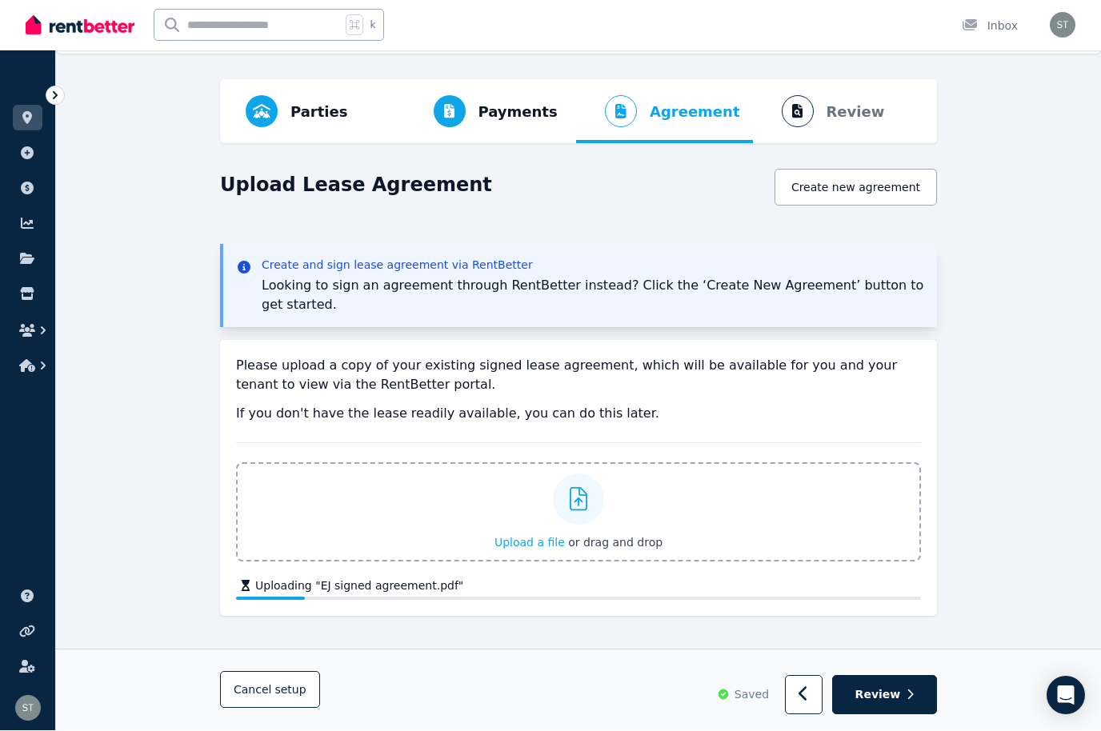
scroll to position [42, 0]
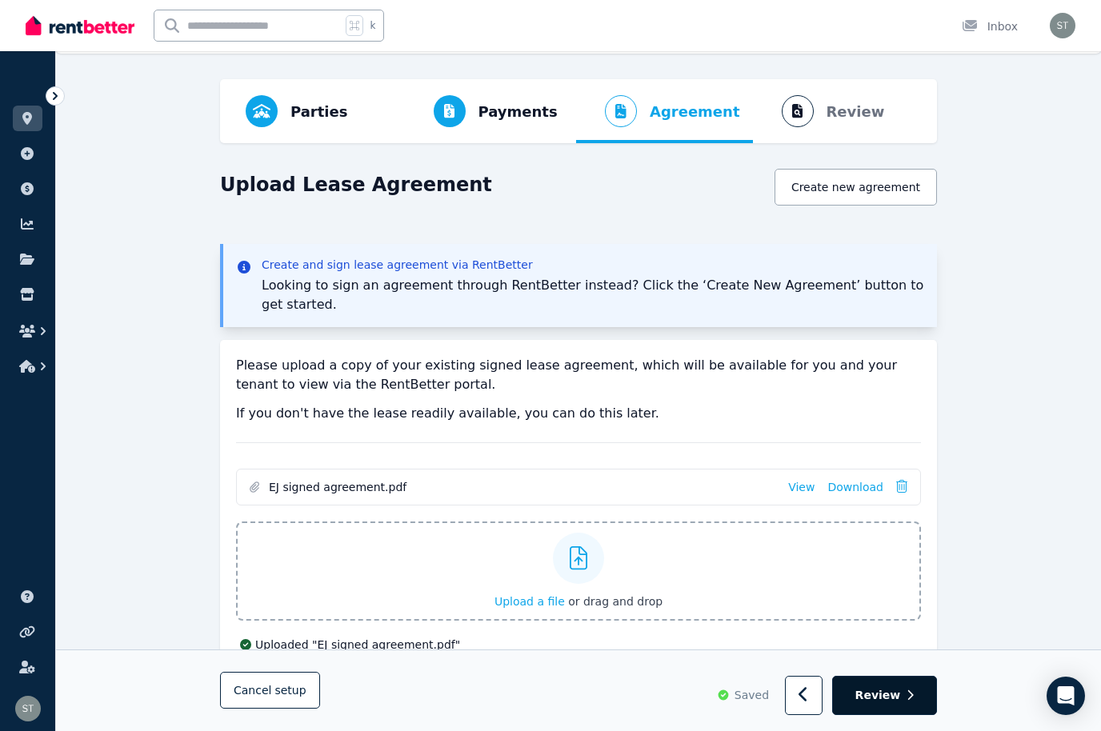
click at [896, 691] on span "Review" at bounding box center [878, 696] width 46 height 16
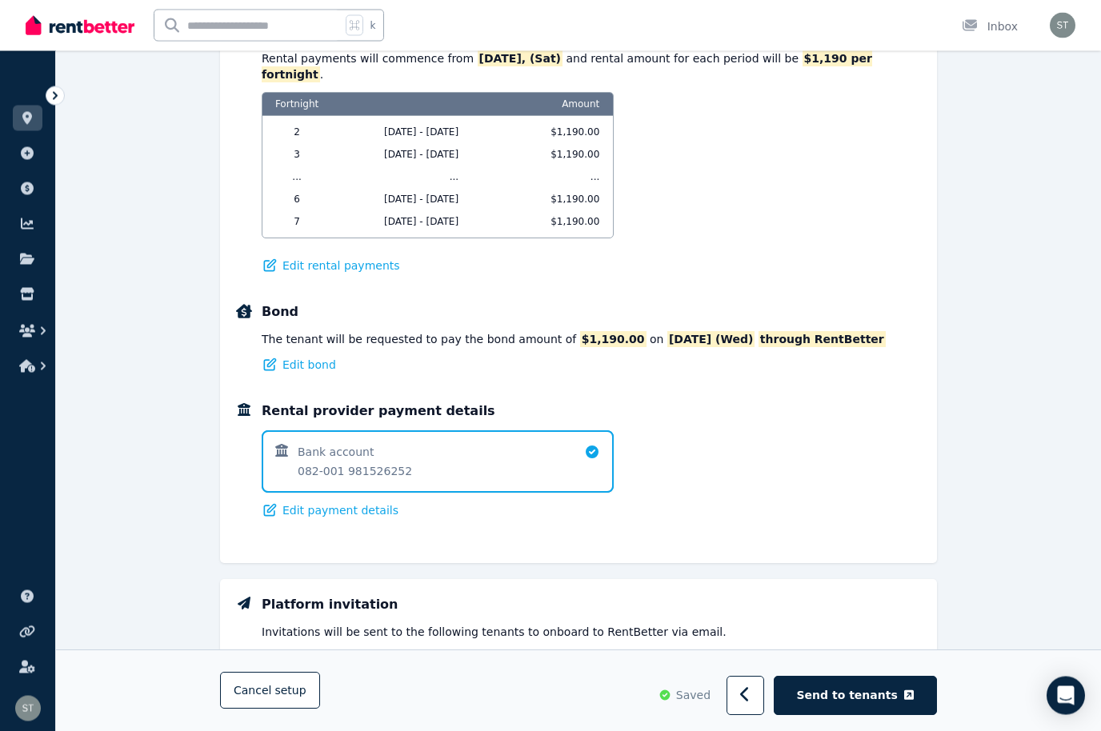
scroll to position [1119, 0]
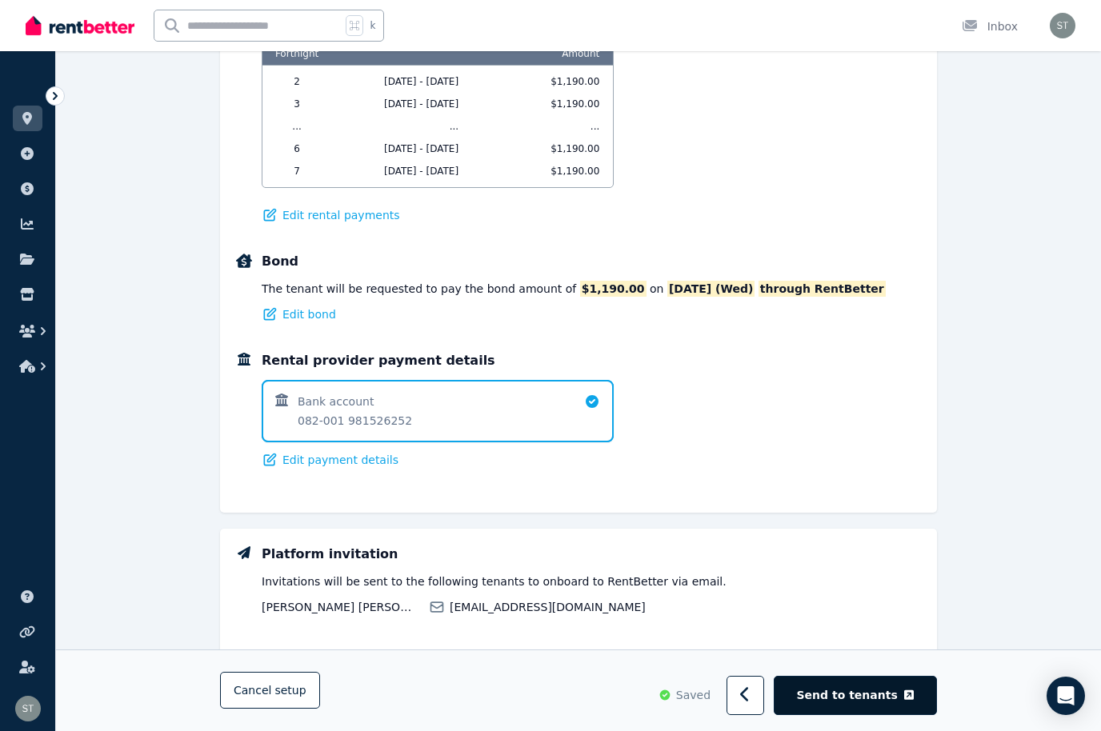
click at [867, 704] on span "Send to tenants" at bounding box center [847, 696] width 101 height 16
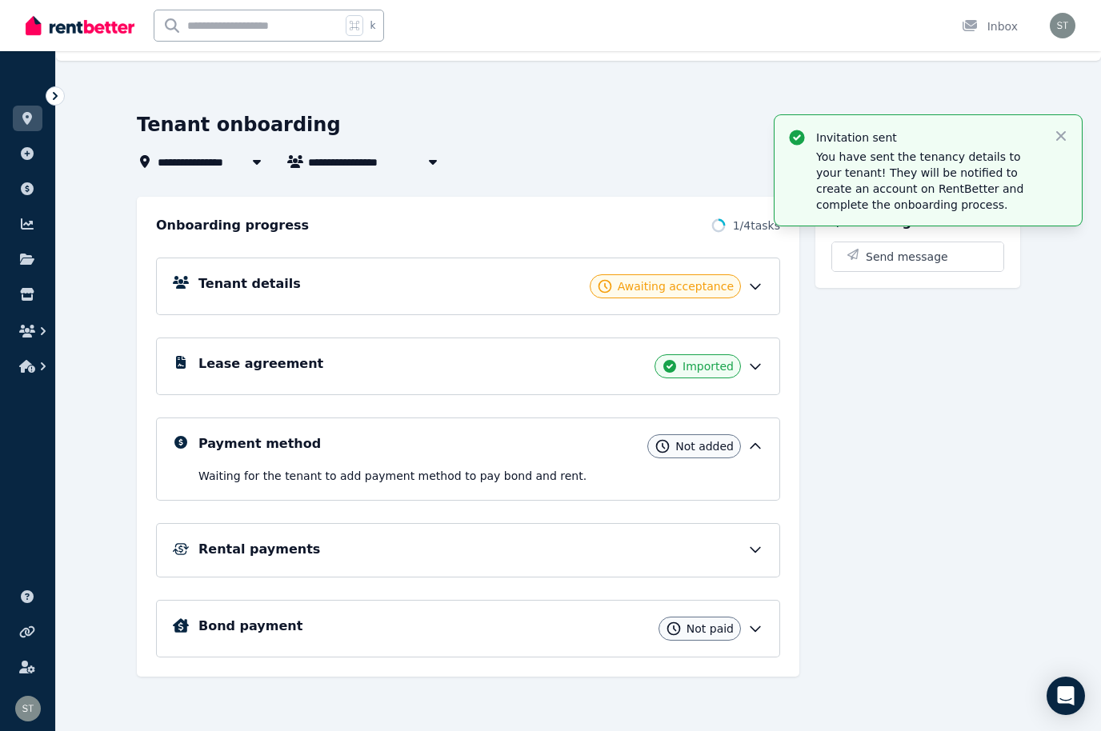
scroll to position [0, 0]
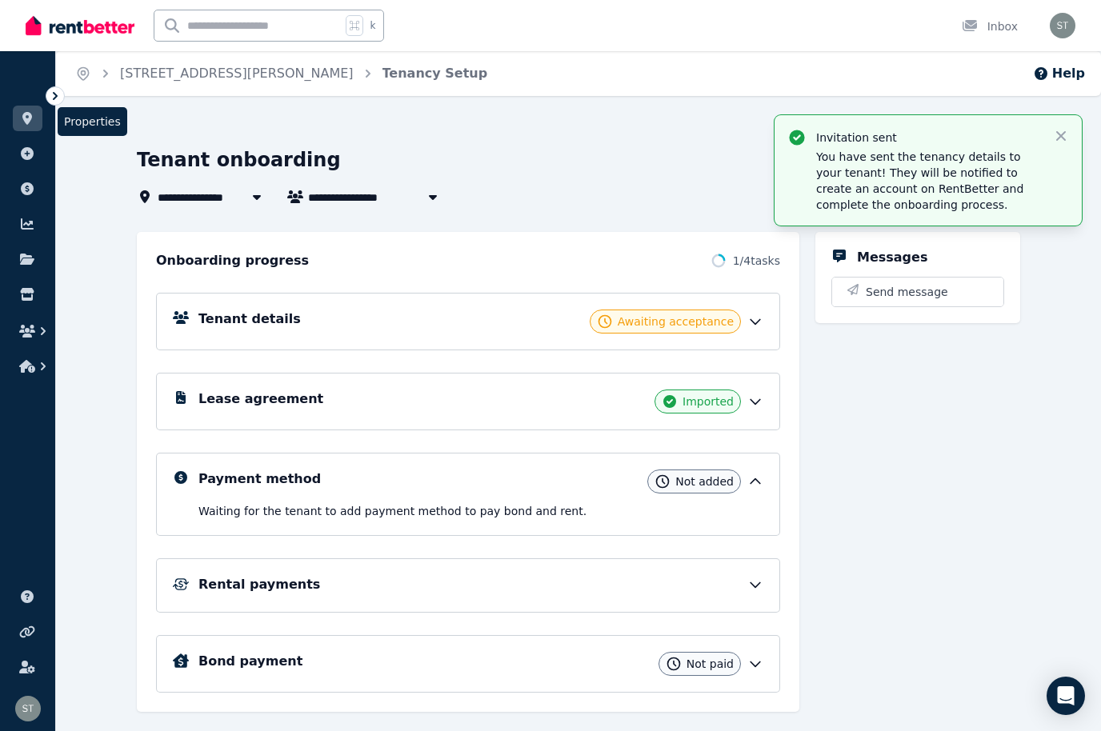
click at [25, 113] on icon at bounding box center [27, 118] width 10 height 13
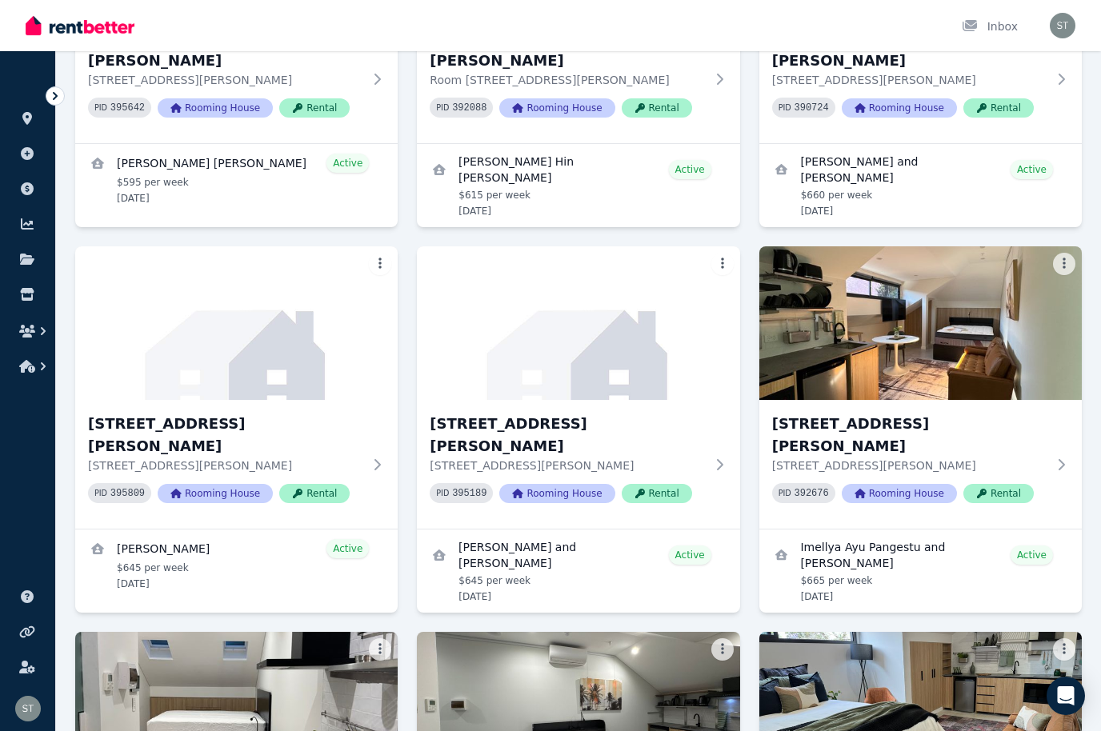
scroll to position [3963, 0]
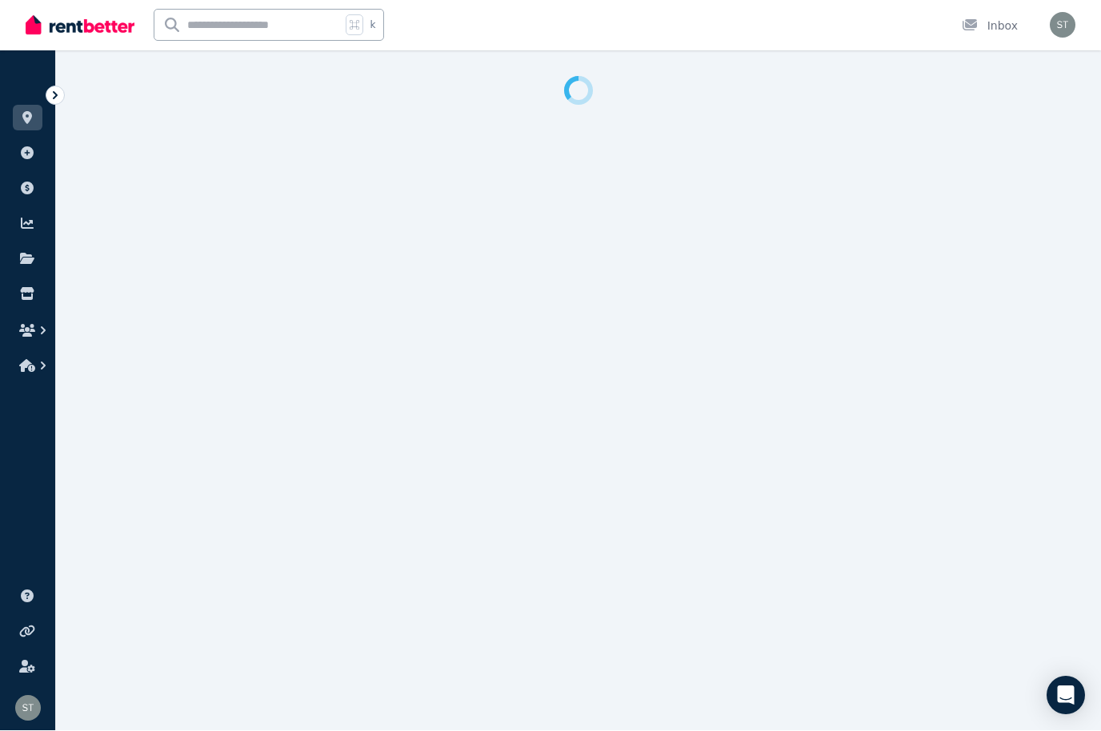
select select "**********"
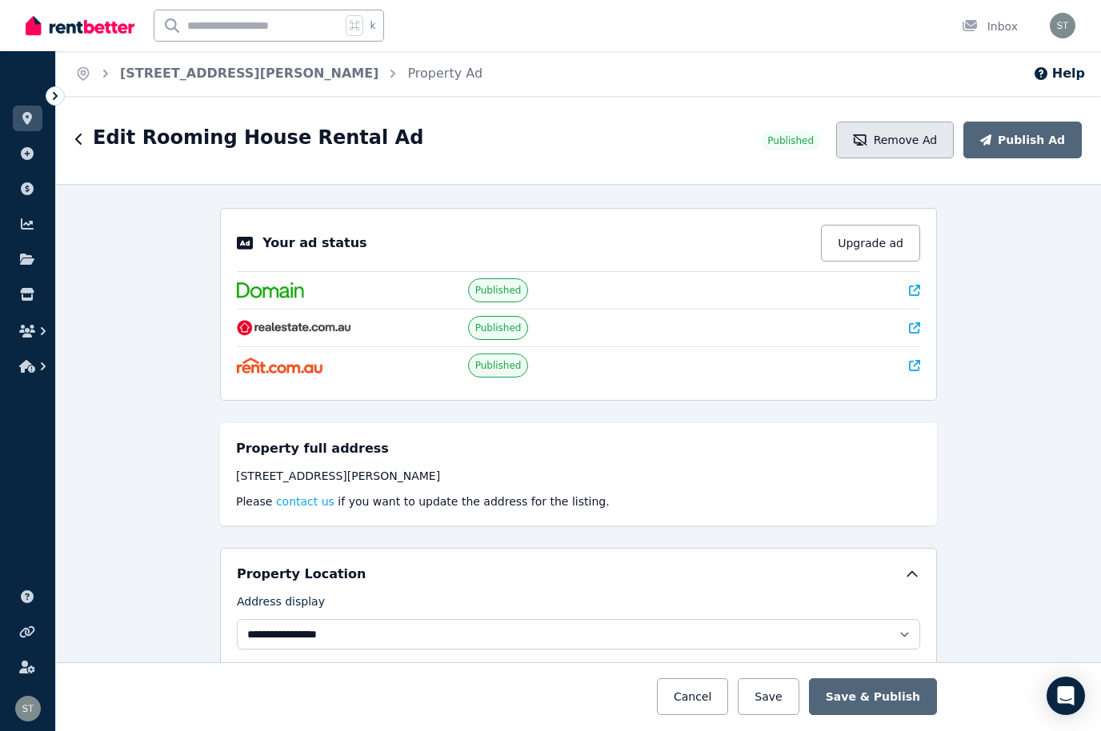
click at [916, 129] on button "Remove Ad" at bounding box center [895, 140] width 118 height 37
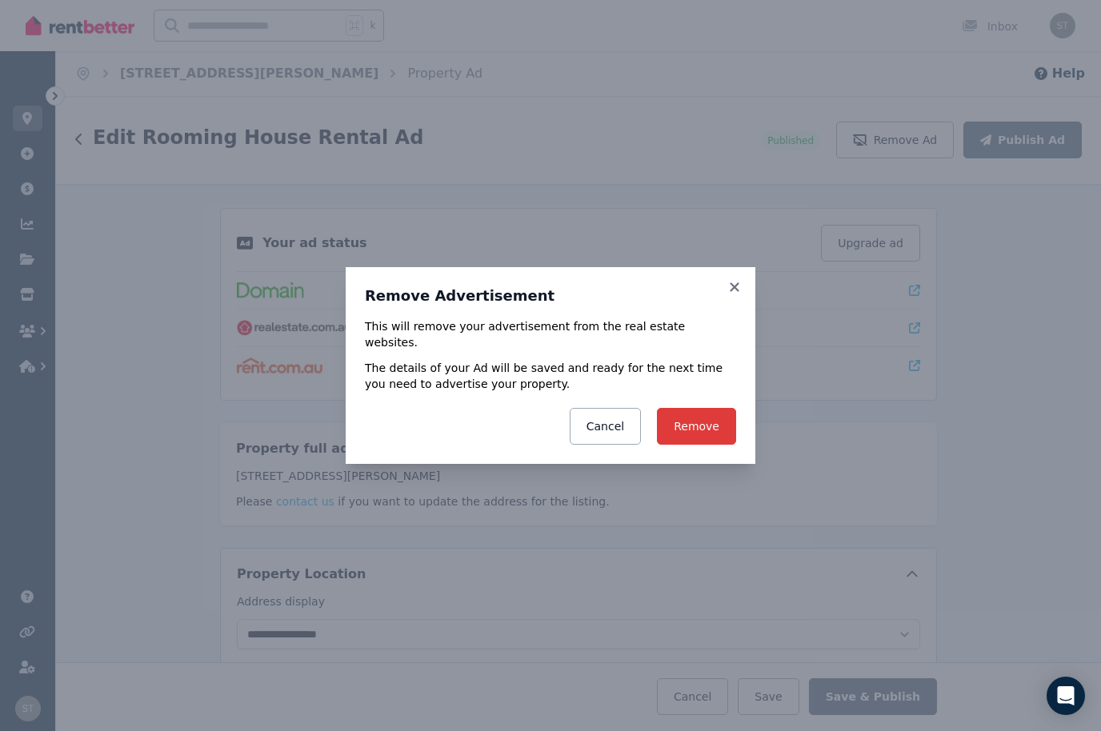
click at [705, 415] on button "Remove" at bounding box center [696, 426] width 79 height 37
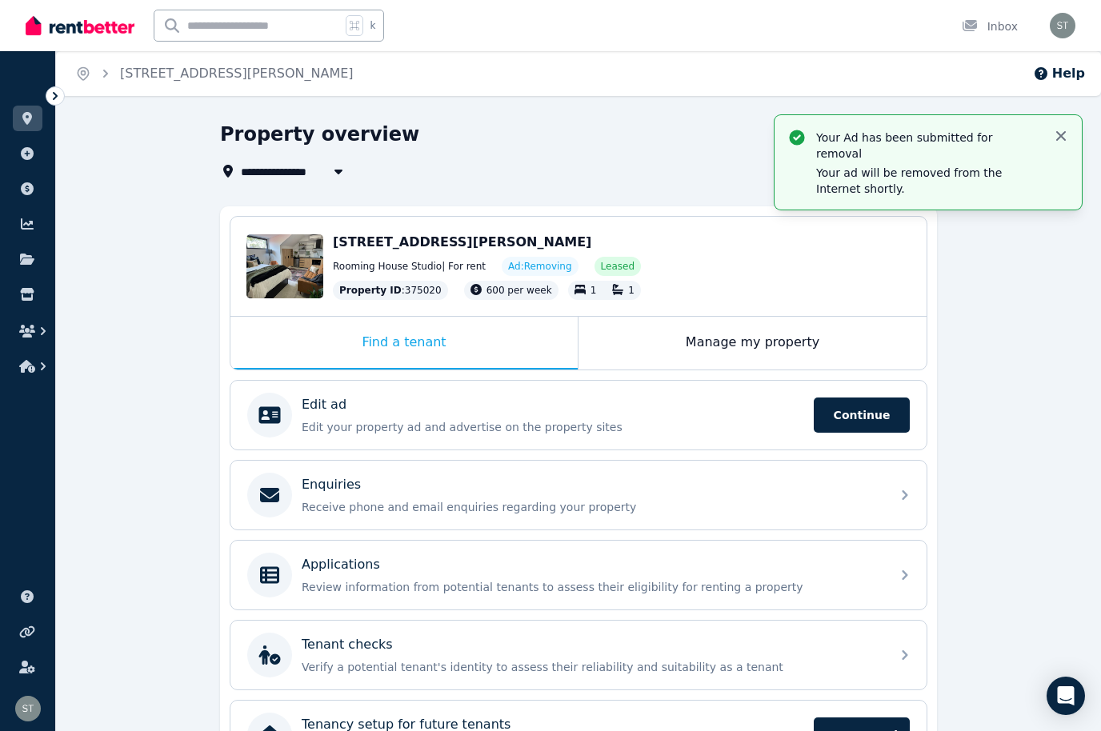
click at [1068, 128] on icon "button" at bounding box center [1061, 136] width 16 height 16
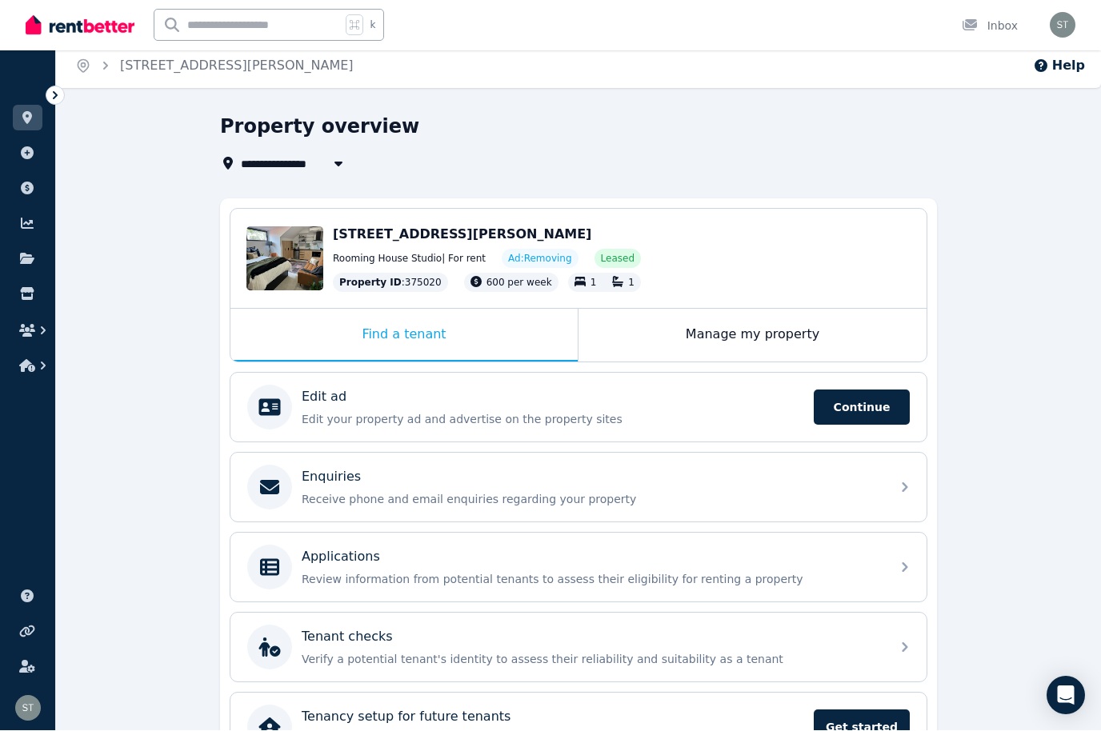
scroll to position [8, 0]
click at [29, 331] on icon "button" at bounding box center [27, 331] width 16 height 13
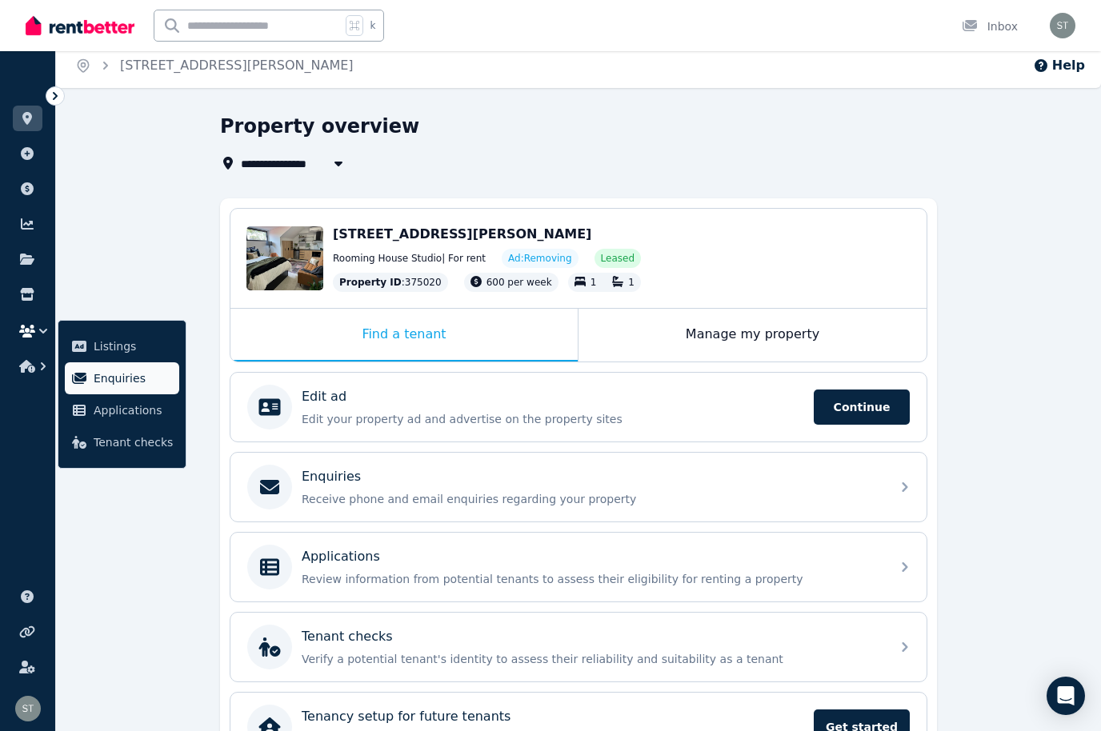
click at [120, 377] on span "Enquiries" at bounding box center [133, 378] width 79 height 19
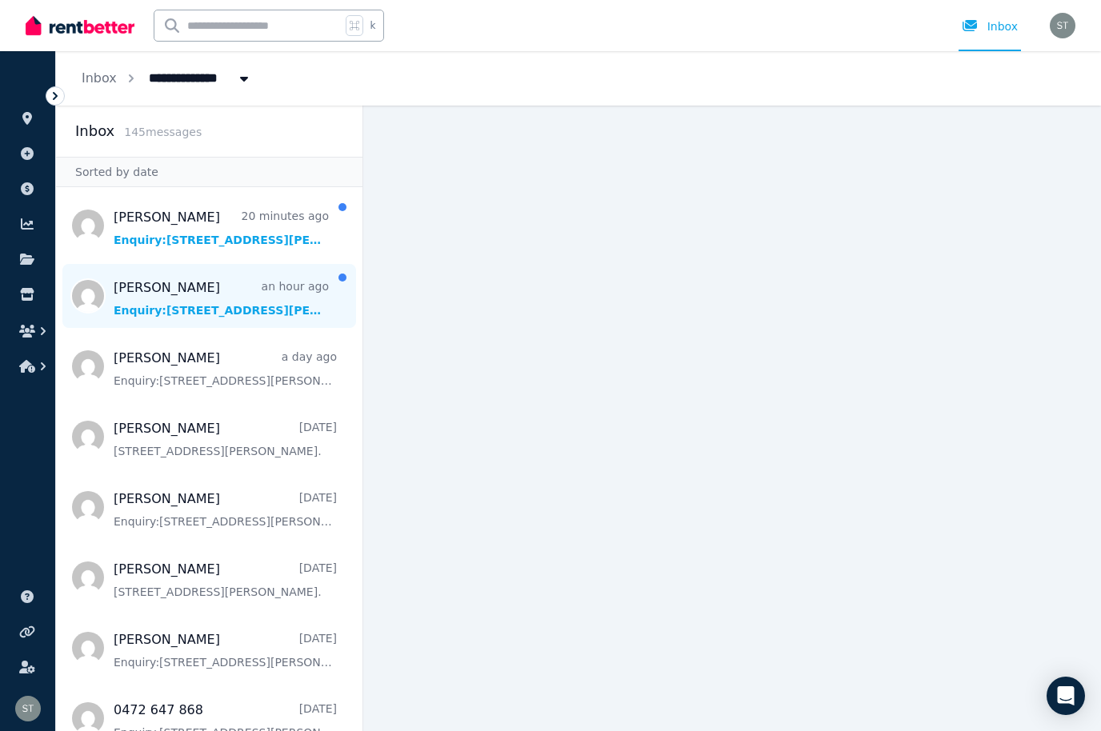
click at [189, 299] on span "Message list" at bounding box center [209, 296] width 306 height 64
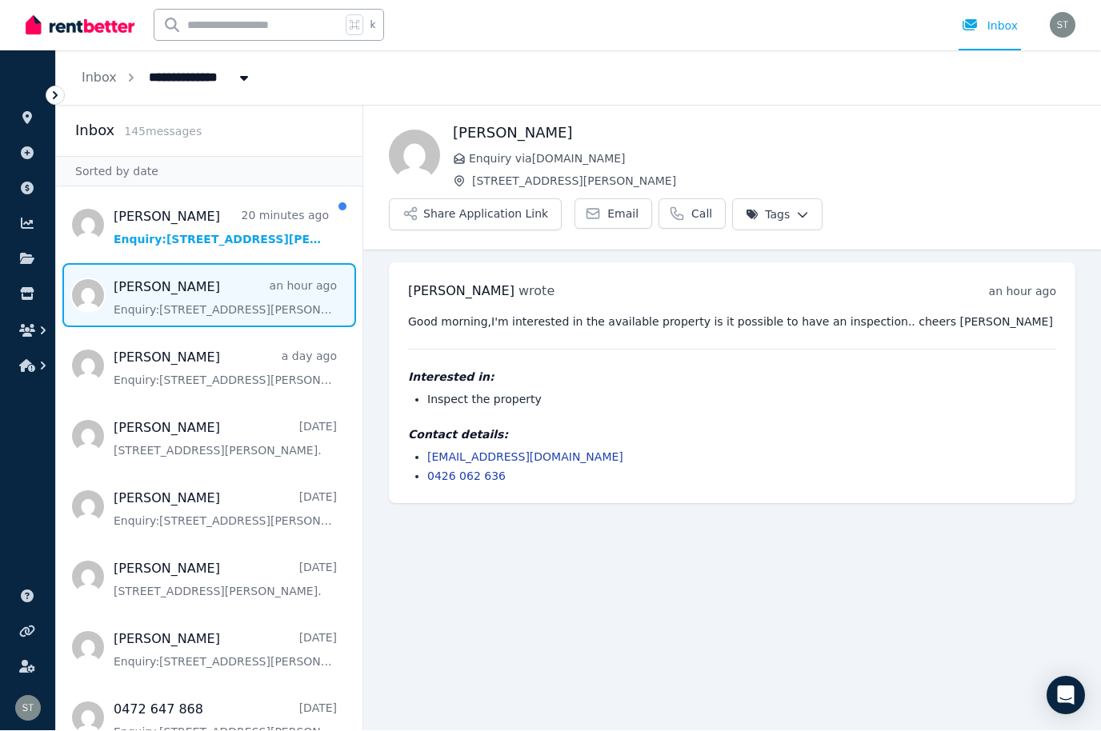
scroll to position [55, 0]
click at [32, 182] on icon at bounding box center [27, 188] width 16 height 13
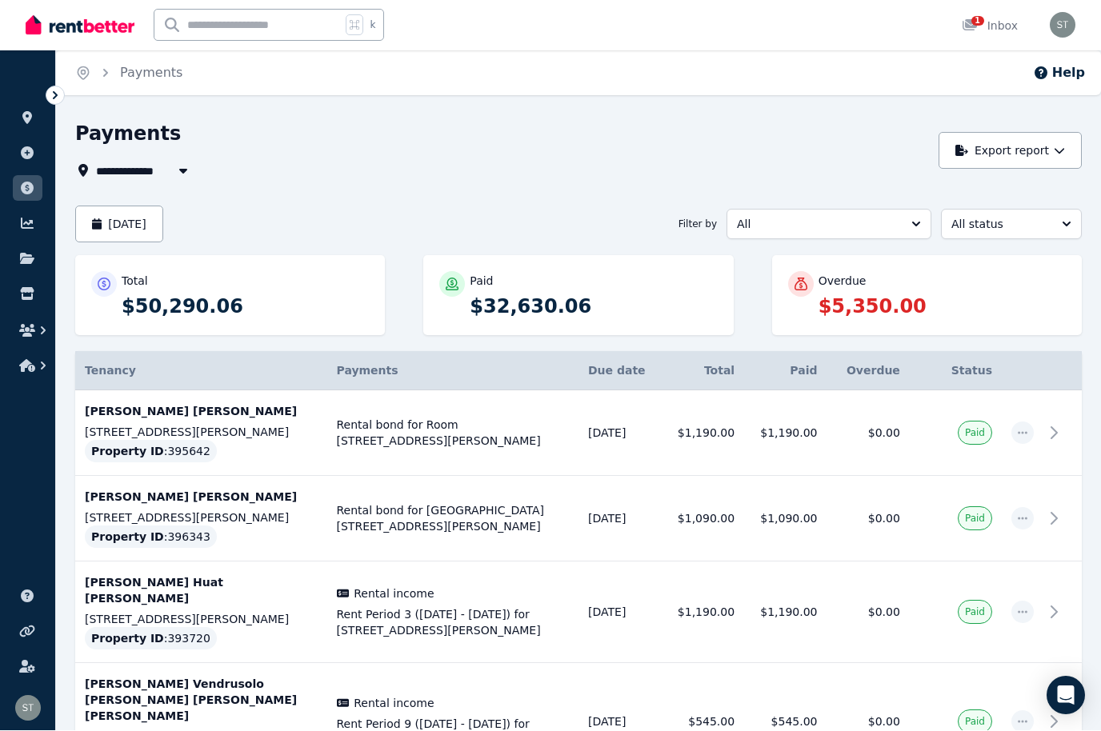
scroll to position [1, 0]
click at [30, 122] on icon at bounding box center [27, 118] width 16 height 13
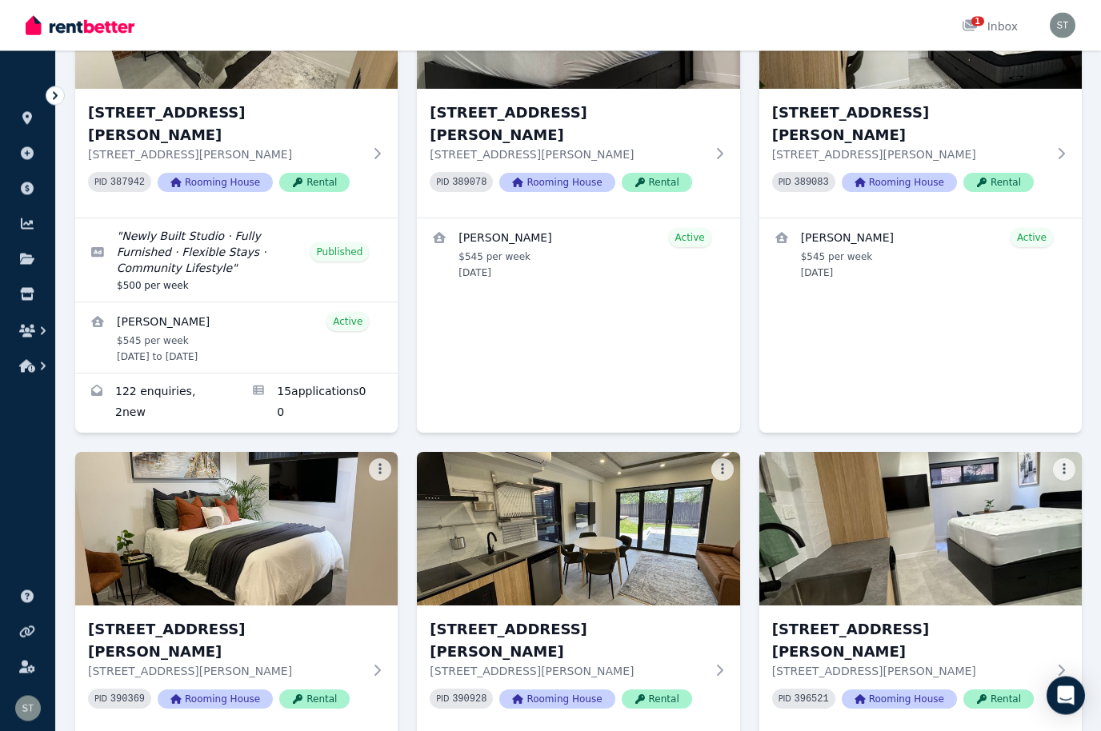
scroll to position [238, 0]
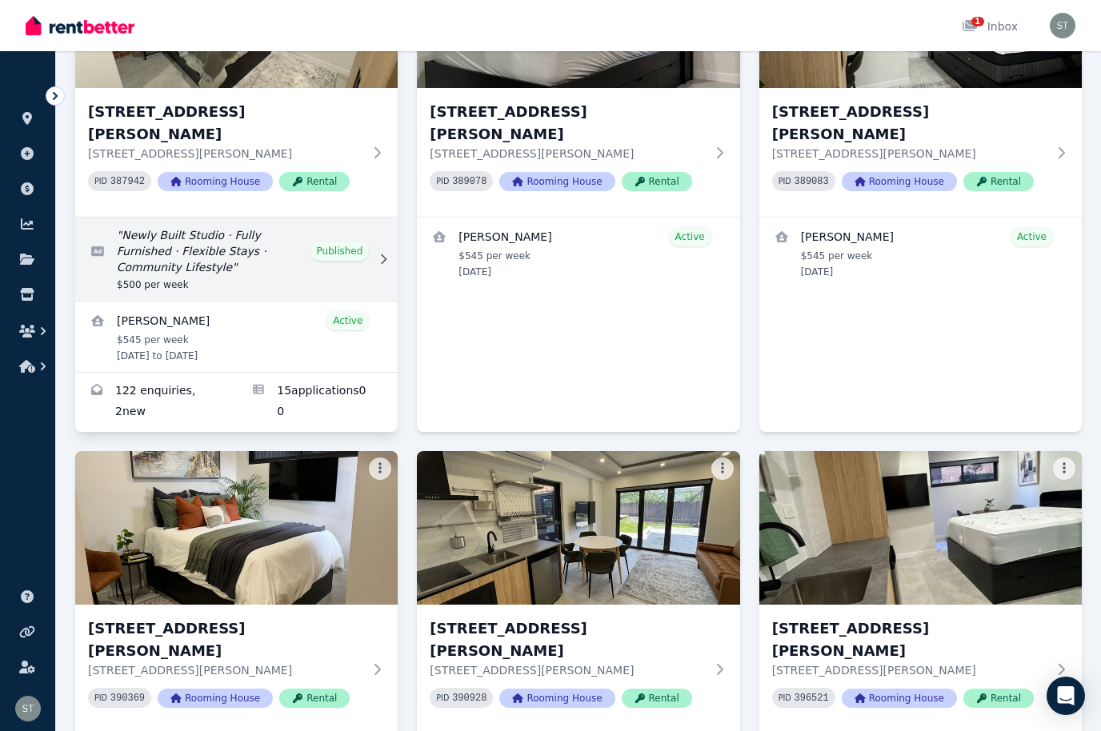
click at [318, 220] on link "Edit listing: Newly Built Studio · Fully Furnished · Flexible Stays · Community…" at bounding box center [236, 259] width 322 height 83
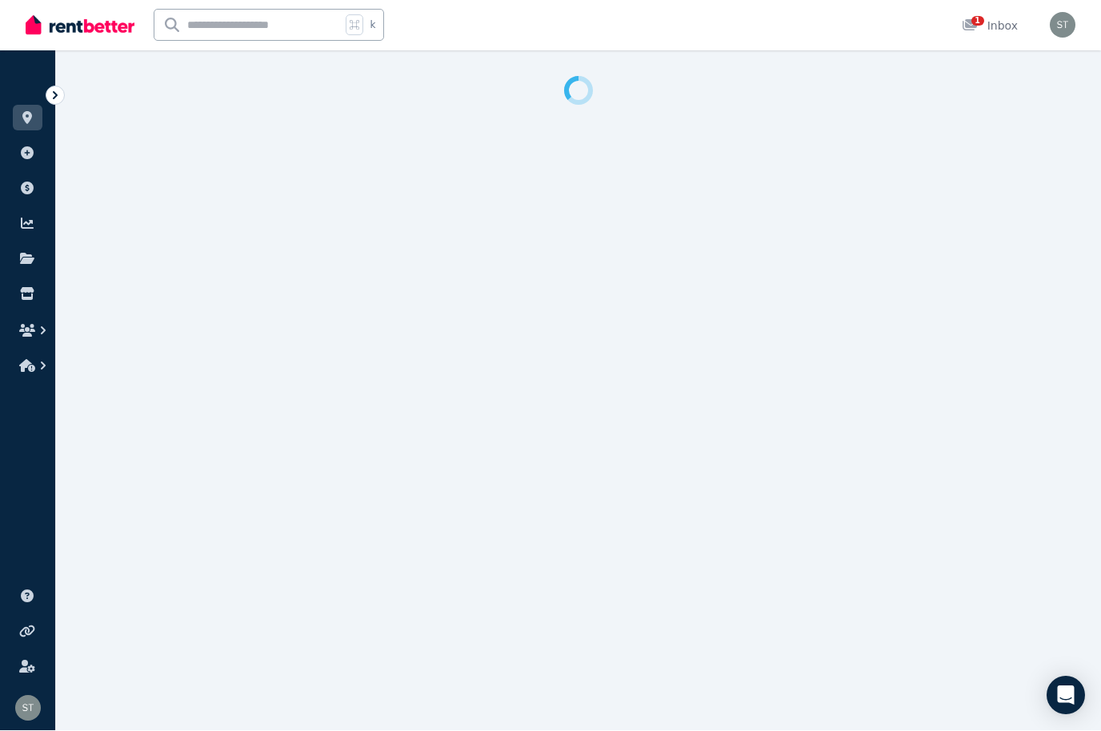
select select "**********"
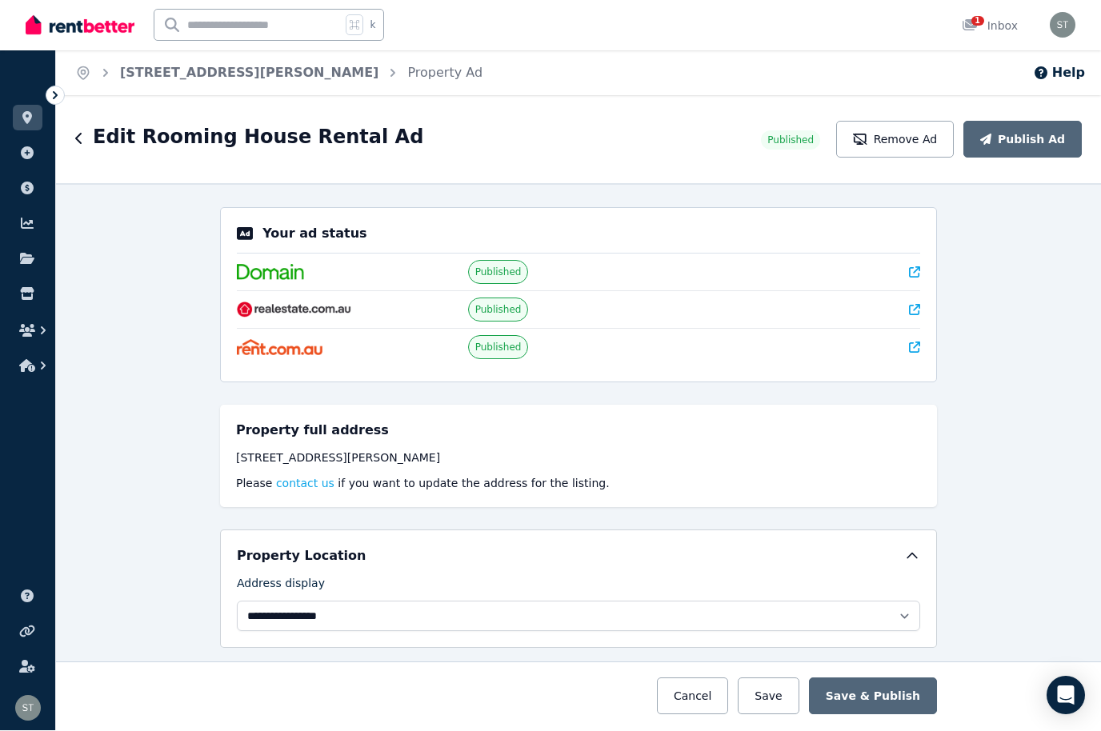
scroll to position [1, 0]
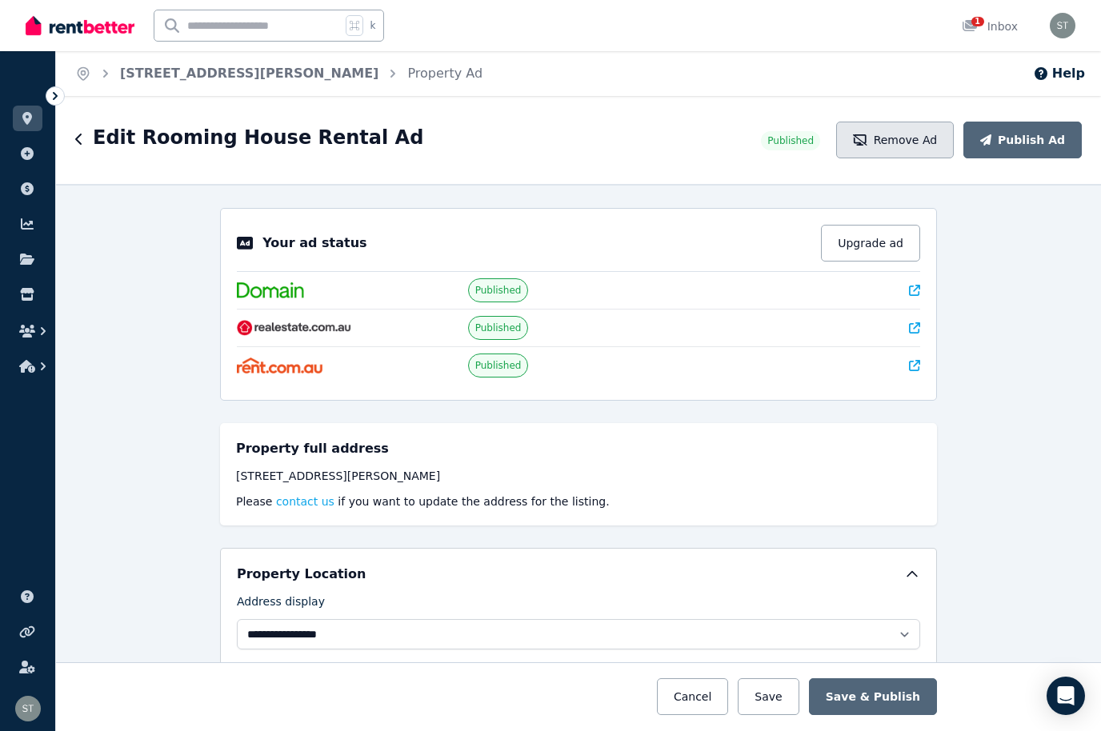
click at [905, 134] on button "Remove Ad" at bounding box center [895, 140] width 118 height 37
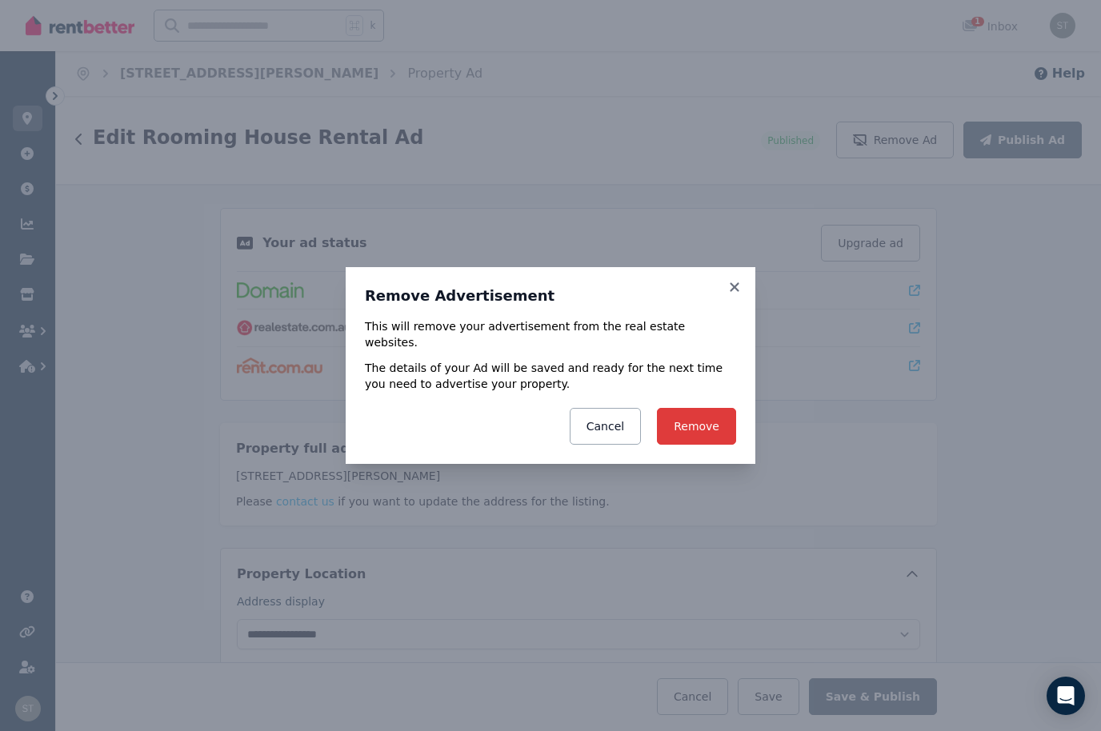
click at [717, 421] on button "Remove" at bounding box center [696, 426] width 79 height 37
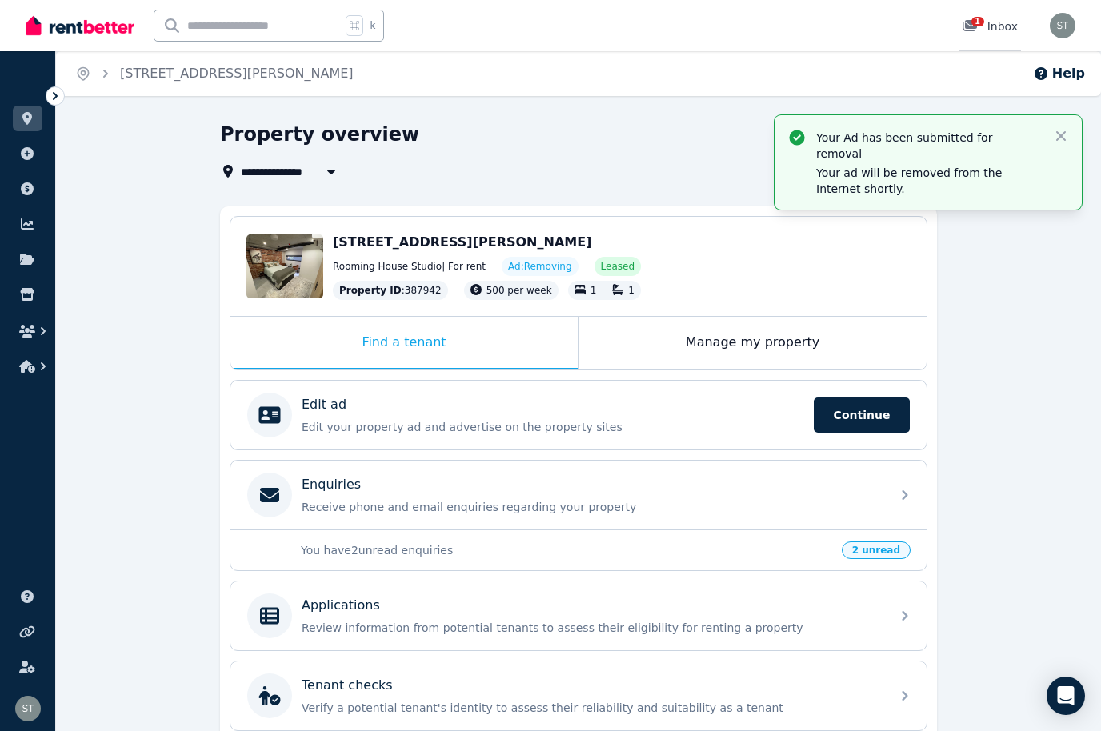
click at [980, 20] on span "1" at bounding box center [977, 22] width 13 height 10
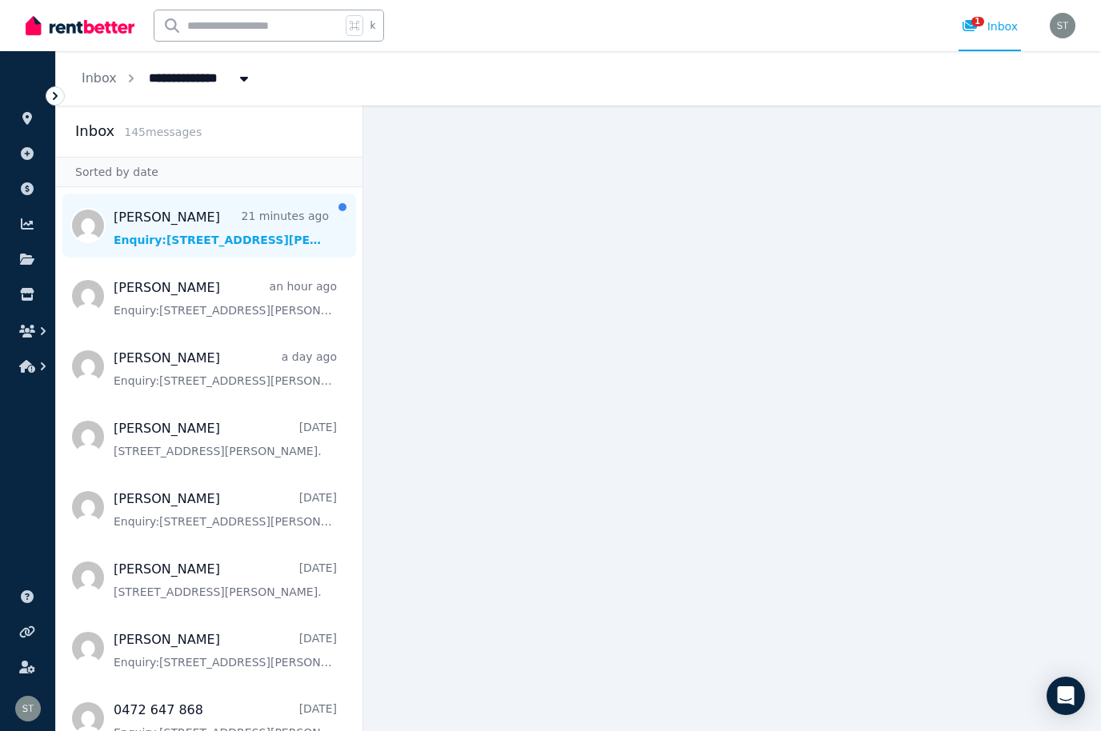
click at [266, 214] on span "Message list" at bounding box center [209, 226] width 306 height 64
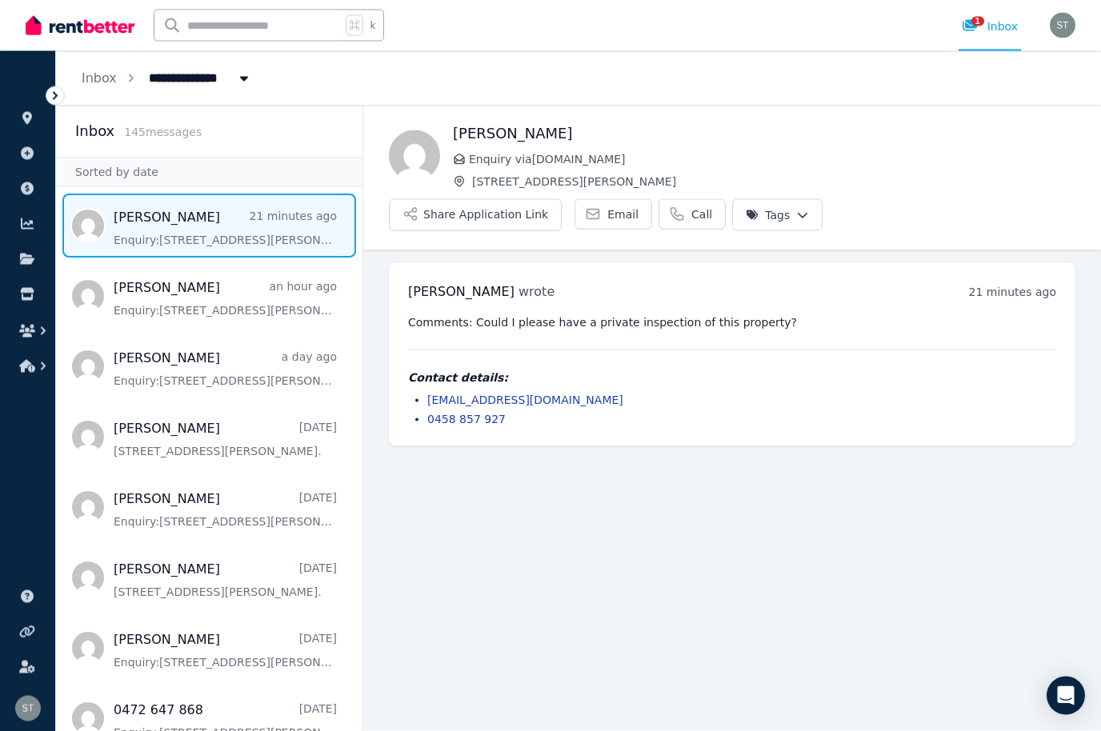
scroll to position [55, 0]
